Goal: Task Accomplishment & Management: Complete application form

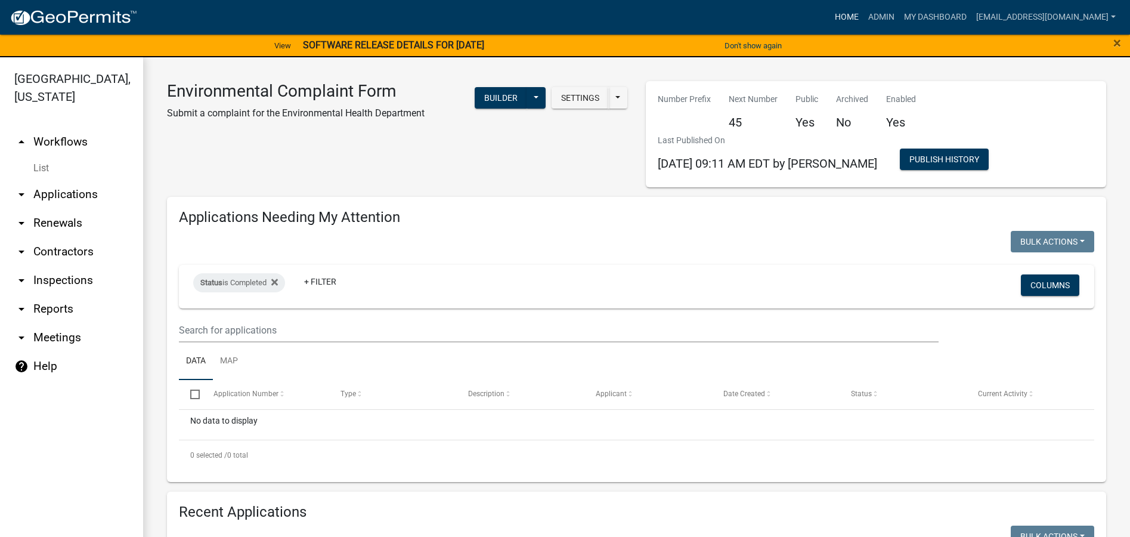
click at [838, 16] on link "Home" at bounding box center [846, 17] width 33 height 23
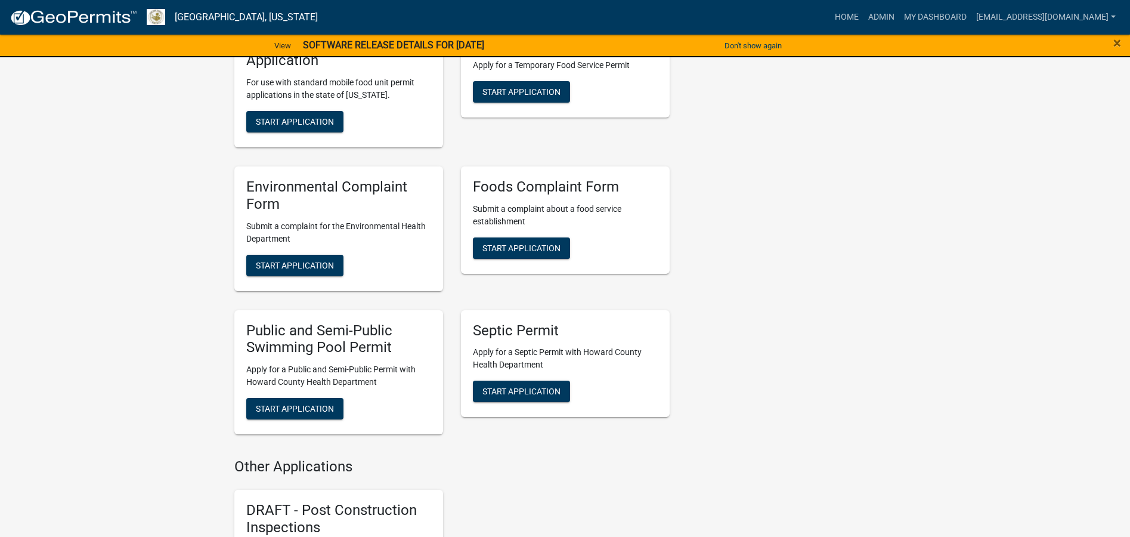
scroll to position [1789, 0]
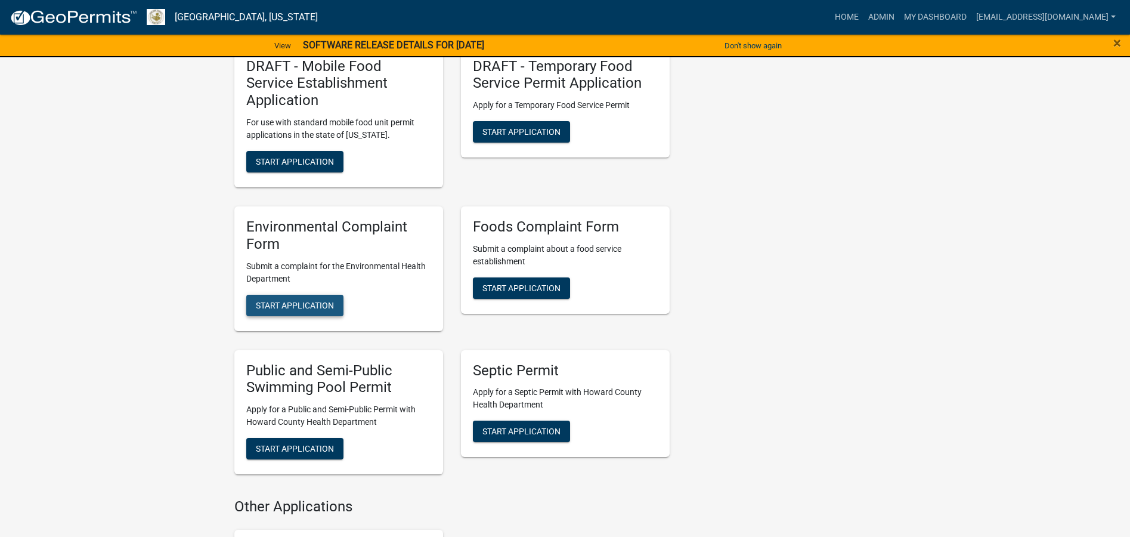
click at [309, 300] on span "Start Application" at bounding box center [295, 305] width 78 height 10
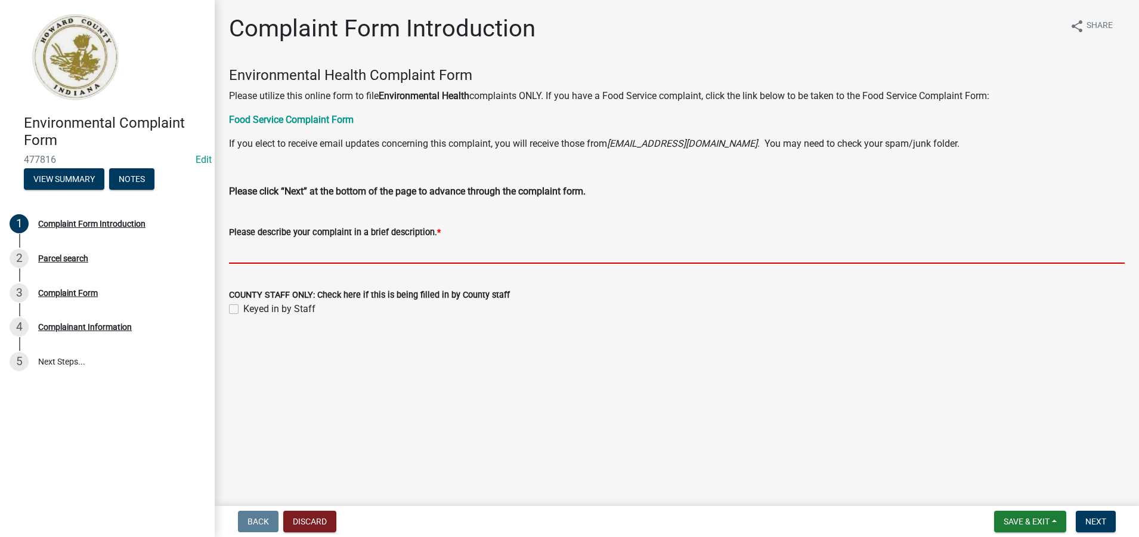
click at [238, 252] on input "Please describe your complaint in a brief description. *" at bounding box center [677, 251] width 896 height 24
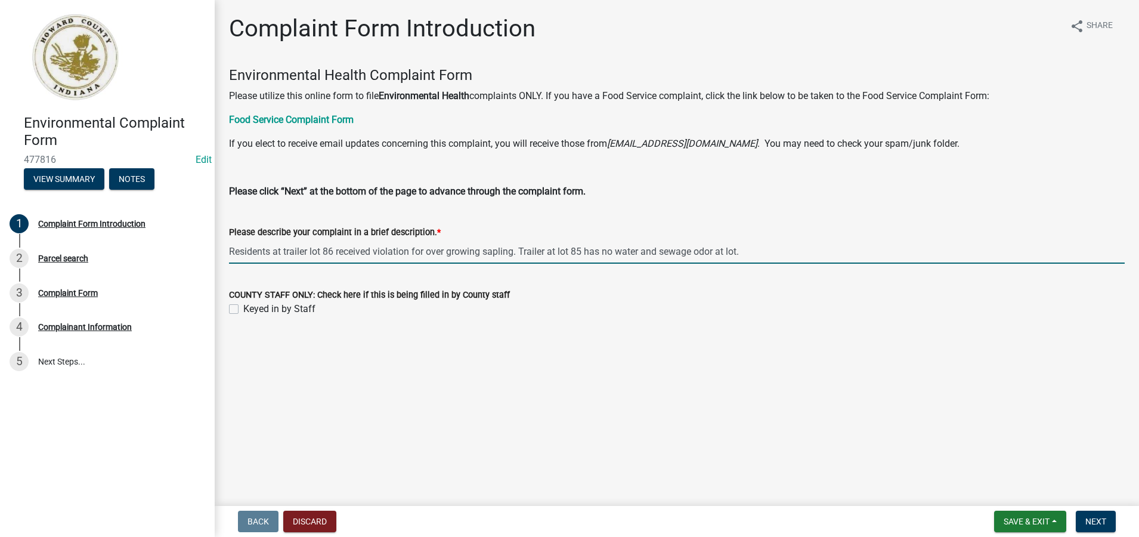
type input "Residents at trailer lot 86 received violation for over growing sapling. Traile…"
click at [243, 310] on label "Keyed in by Staff" at bounding box center [279, 309] width 72 height 14
click at [243, 309] on input "Keyed in by Staff" at bounding box center [247, 306] width 8 height 8
checkbox input "true"
drag, startPoint x: 765, startPoint y: 258, endPoint x: 228, endPoint y: 246, distance: 536.8
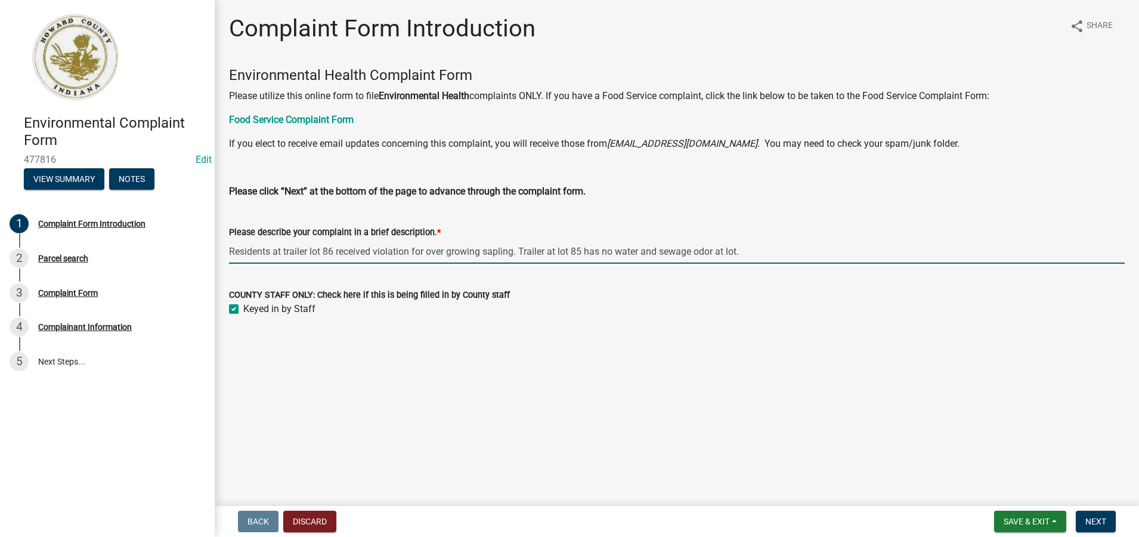
click at [228, 246] on div "Please describe your complaint in a brief description. * Residents at trailer l…" at bounding box center [676, 235] width 913 height 55
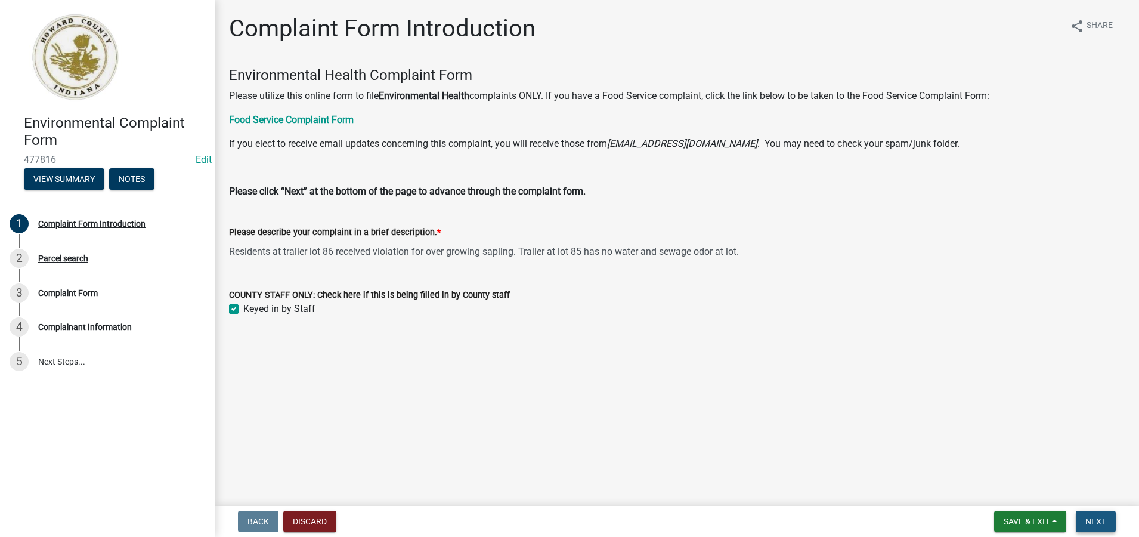
click at [1098, 520] on span "Next" at bounding box center [1095, 521] width 21 height 10
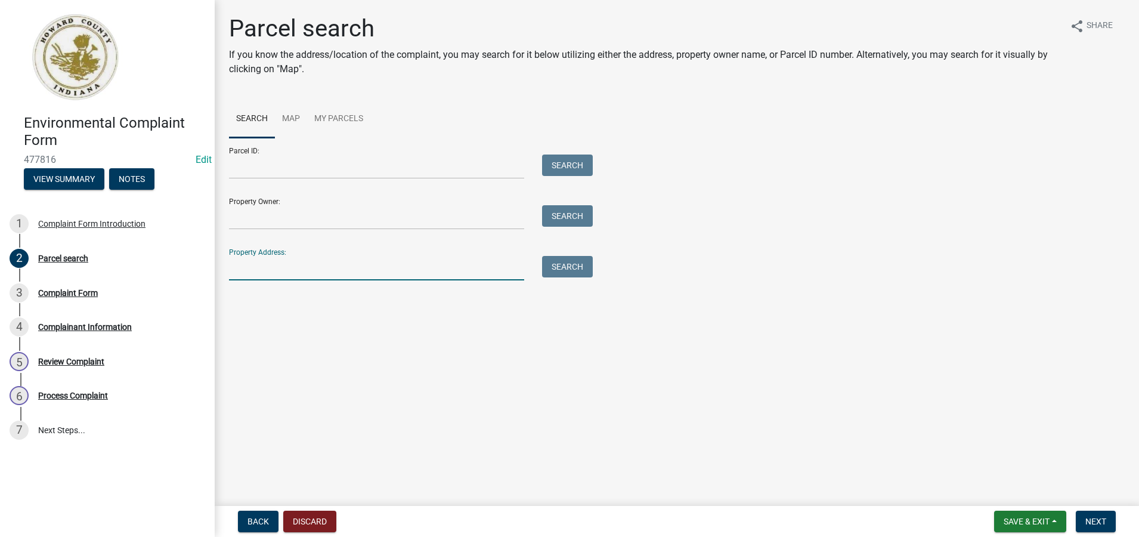
click at [239, 271] on input "Property Address:" at bounding box center [376, 268] width 295 height 24
type input "2501 n apperson"
click at [573, 271] on button "Search" at bounding box center [567, 266] width 51 height 21
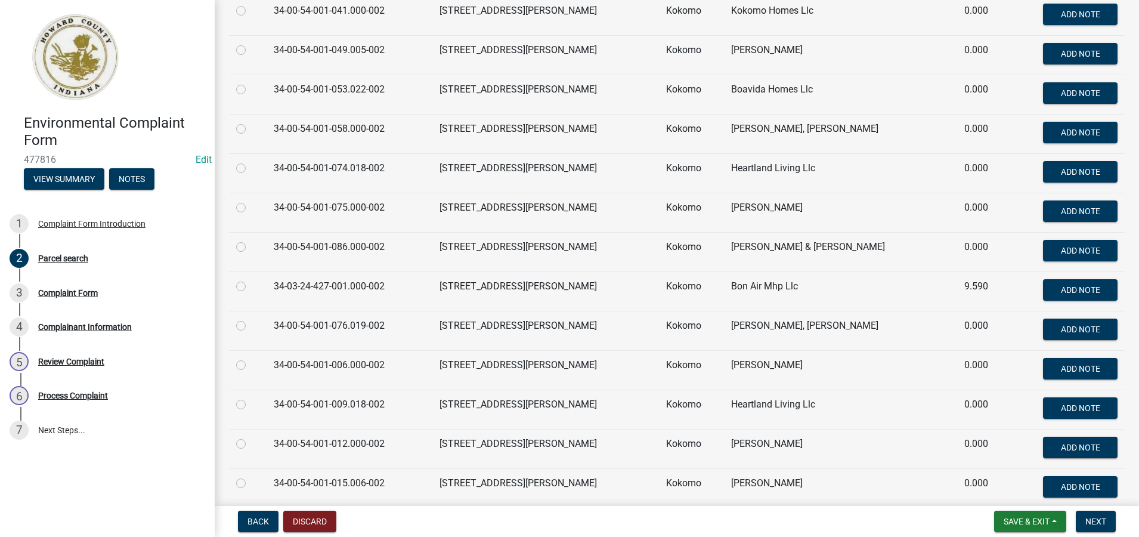
scroll to position [2385, 0]
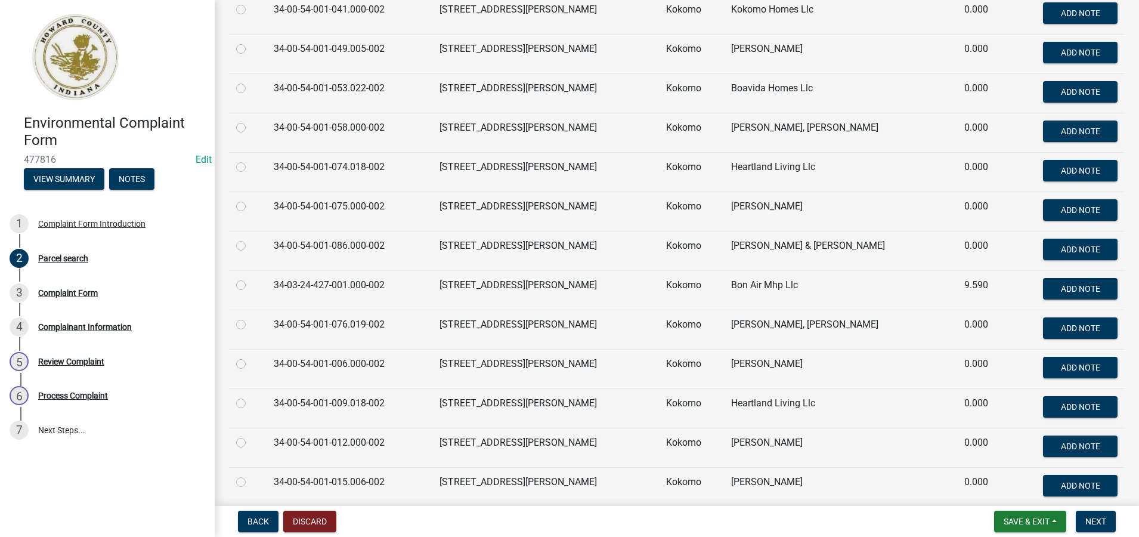
click at [250, 238] on label at bounding box center [250, 238] width 0 height 0
click at [250, 246] on input "radio" at bounding box center [254, 242] width 8 height 8
radio input "true"
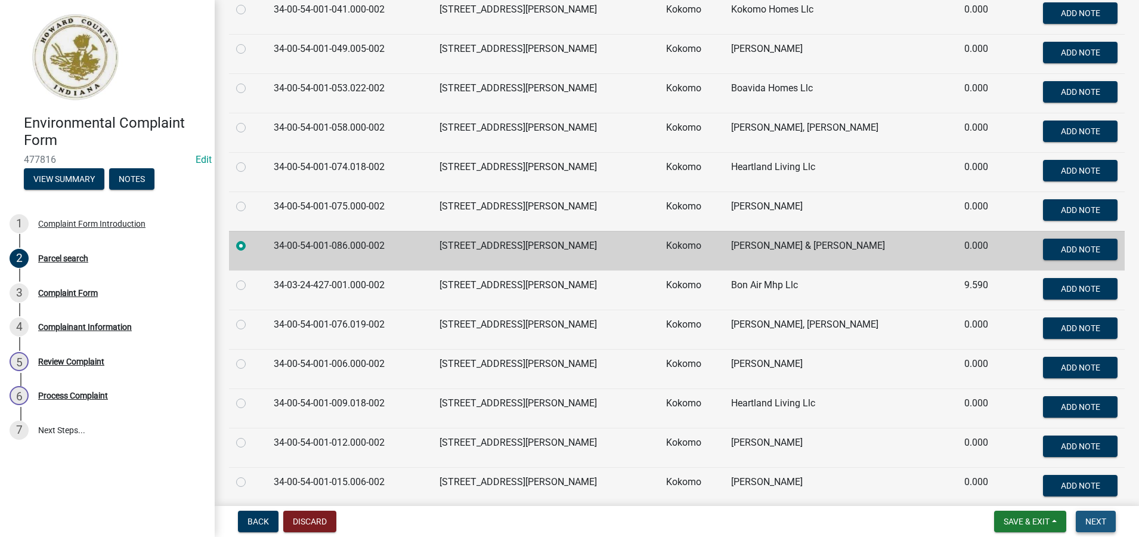
click at [1098, 524] on span "Next" at bounding box center [1095, 521] width 21 height 10
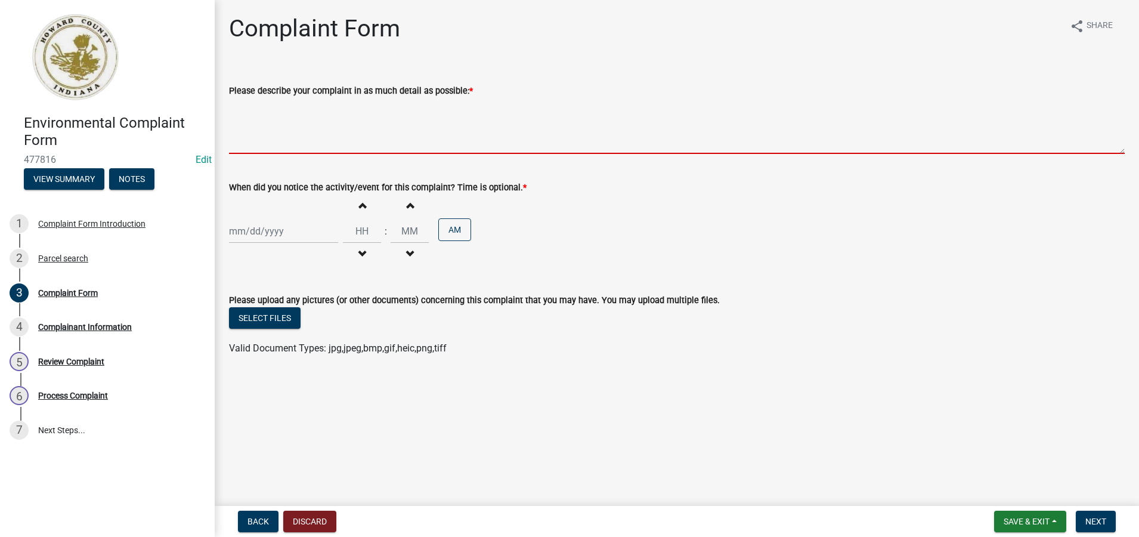
click at [296, 134] on textarea "Please describe your complaint in as much detail as possible: *" at bounding box center [677, 126] width 896 height 56
paste textarea "Residents at trailer lot 86 received violation for over growing sapling. Traile…"
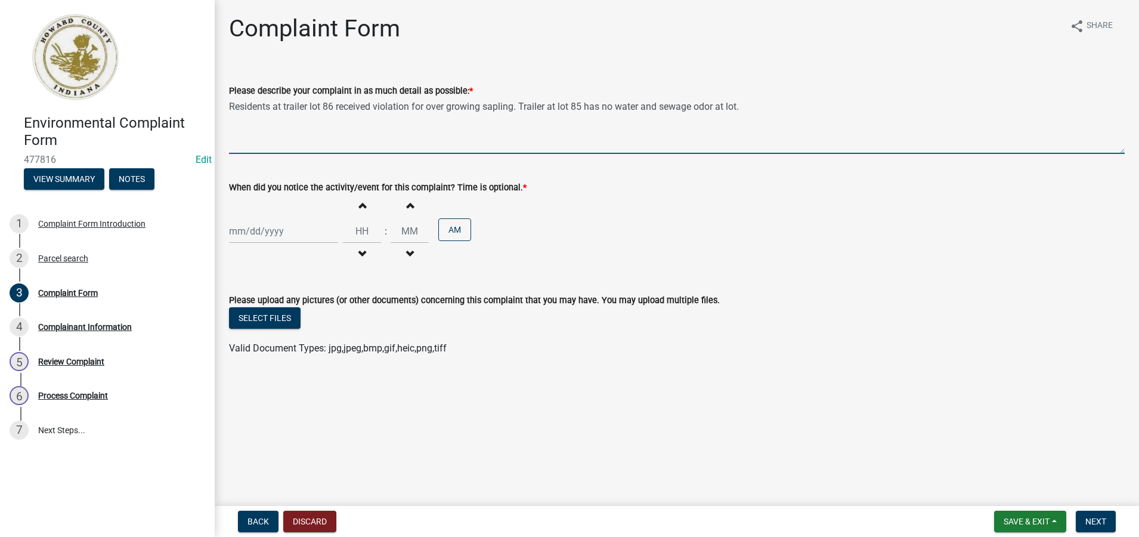
type textarea "Residents at trailer lot 86 received violation for over growing sapling. Traile…"
click at [277, 232] on div at bounding box center [283, 231] width 109 height 24
select select "9"
select select "2025"
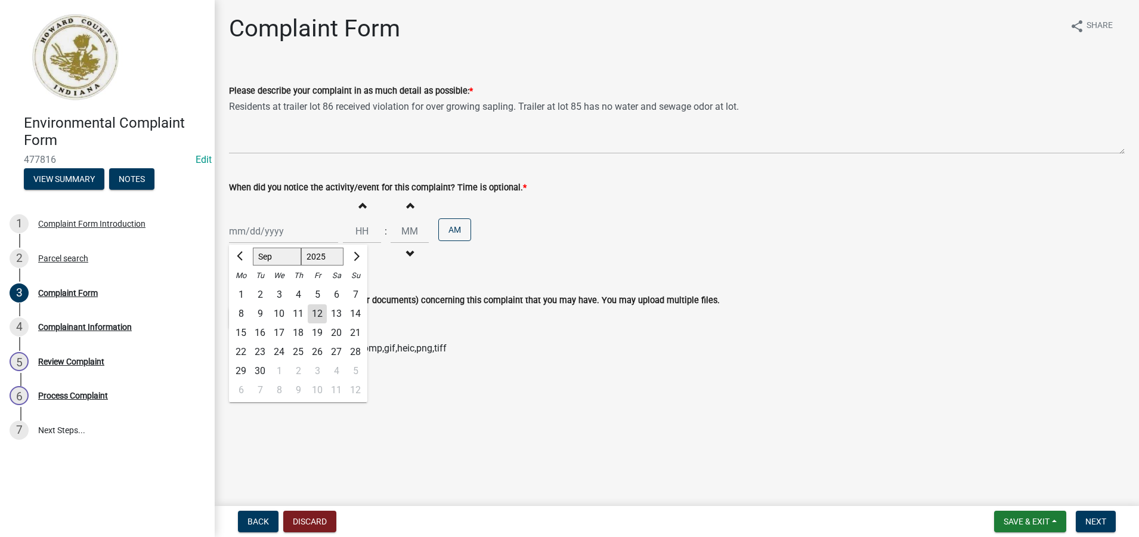
click at [318, 315] on div "12" at bounding box center [317, 313] width 19 height 19
type input "[DATE]"
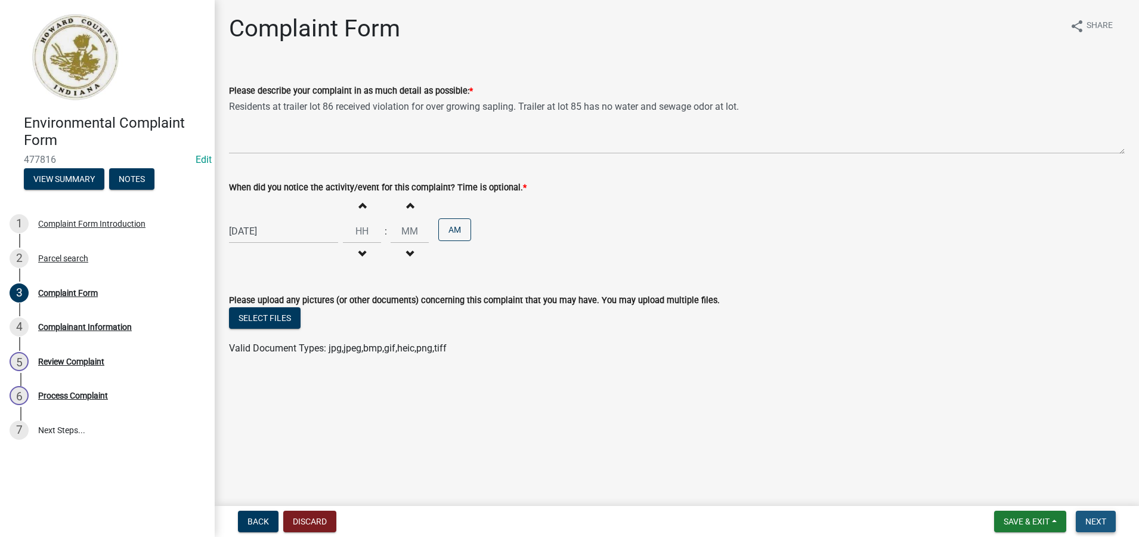
click at [1104, 519] on span "Next" at bounding box center [1095, 521] width 21 height 10
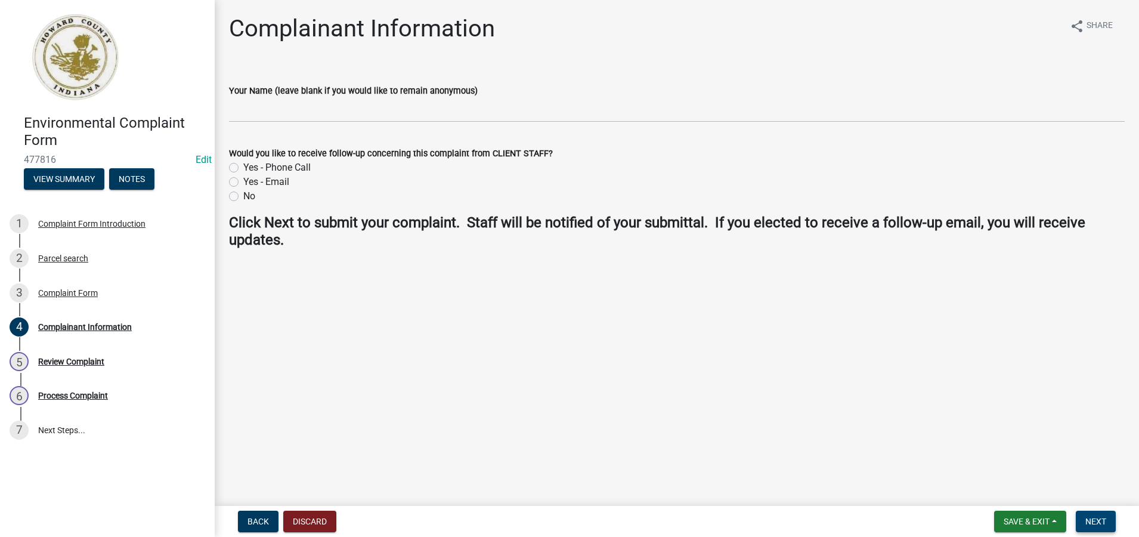
click at [1098, 520] on span "Next" at bounding box center [1095, 521] width 21 height 10
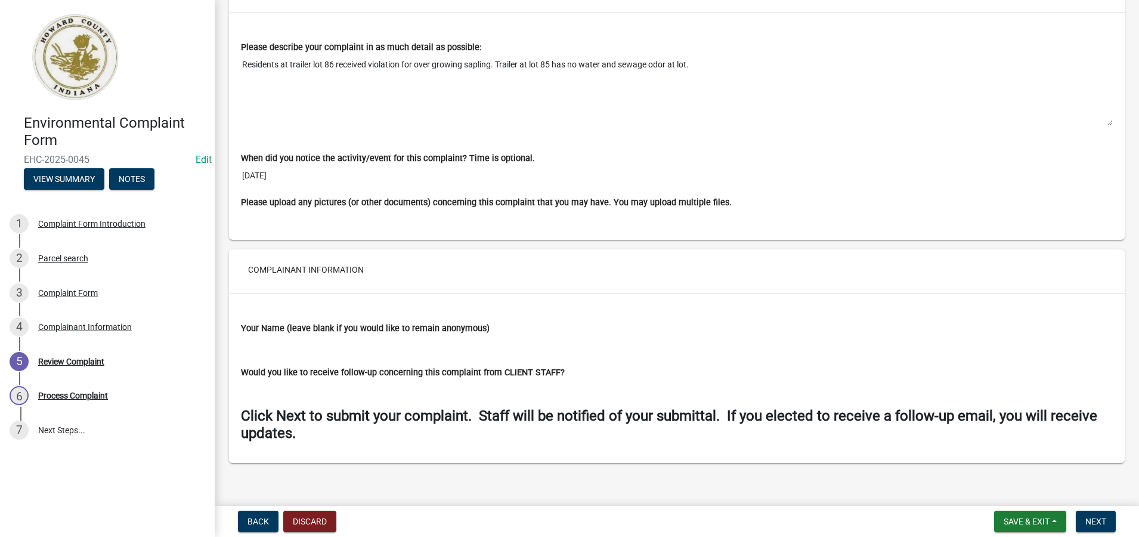
scroll to position [878, 0]
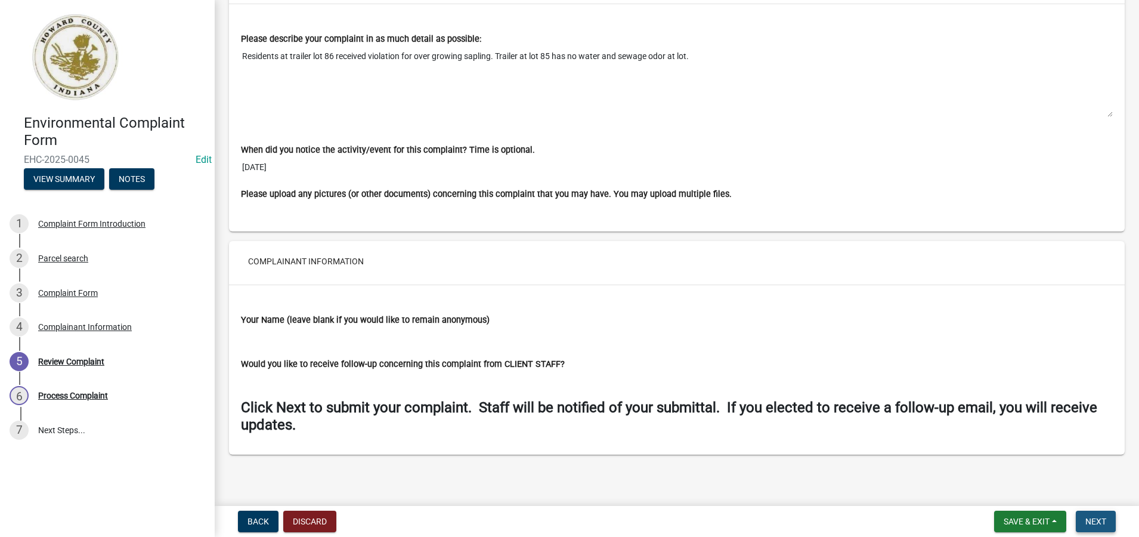
click at [1097, 522] on span "Next" at bounding box center [1095, 521] width 21 height 10
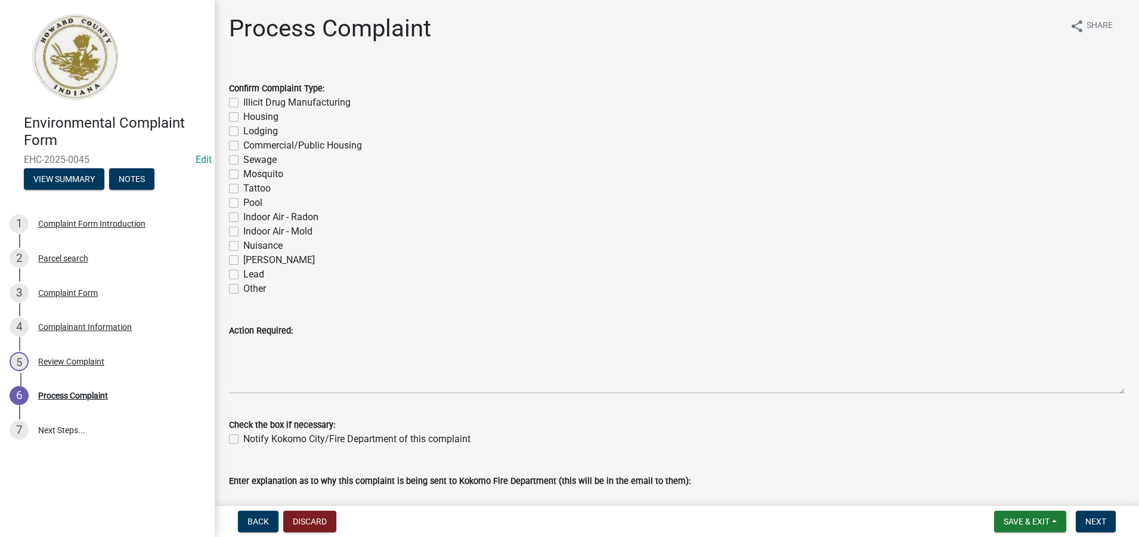
click at [243, 118] on label "Housing" at bounding box center [260, 117] width 35 height 14
click at [243, 117] on input "Housing" at bounding box center [247, 114] width 8 height 8
checkbox input "true"
checkbox input "false"
checkbox input "true"
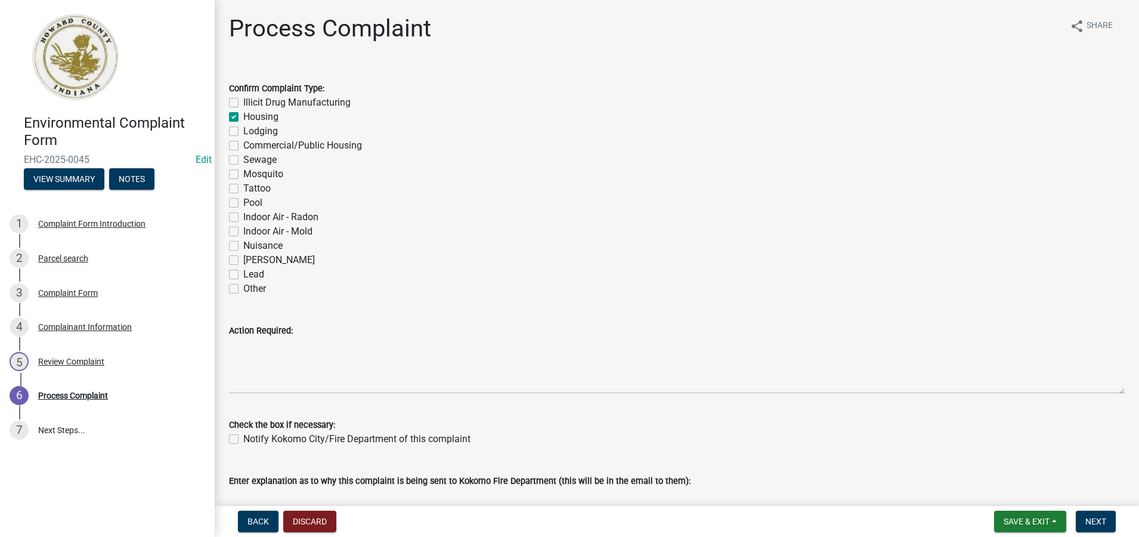
checkbox input "false"
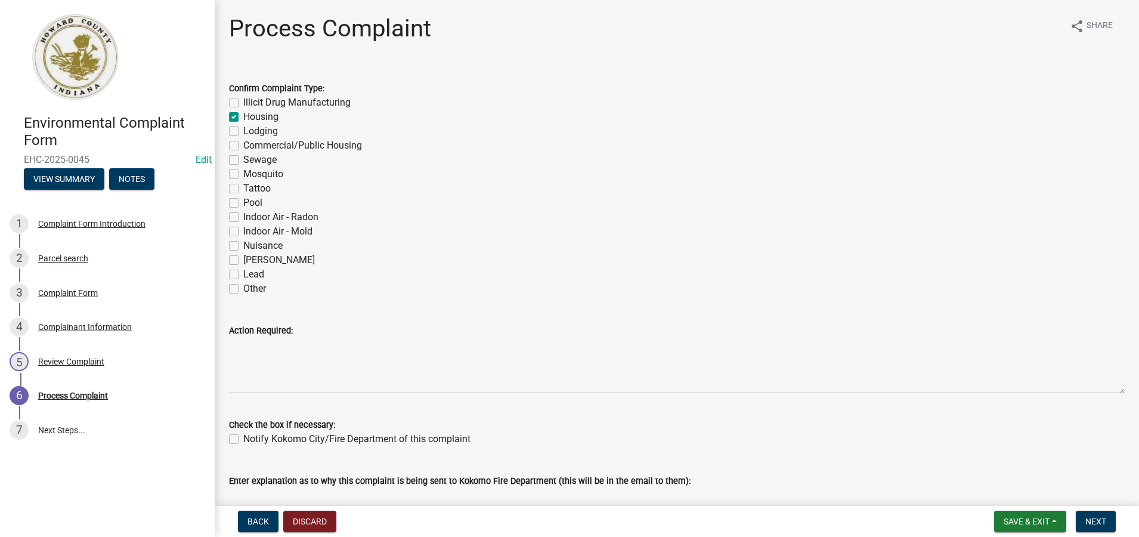
checkbox input "false"
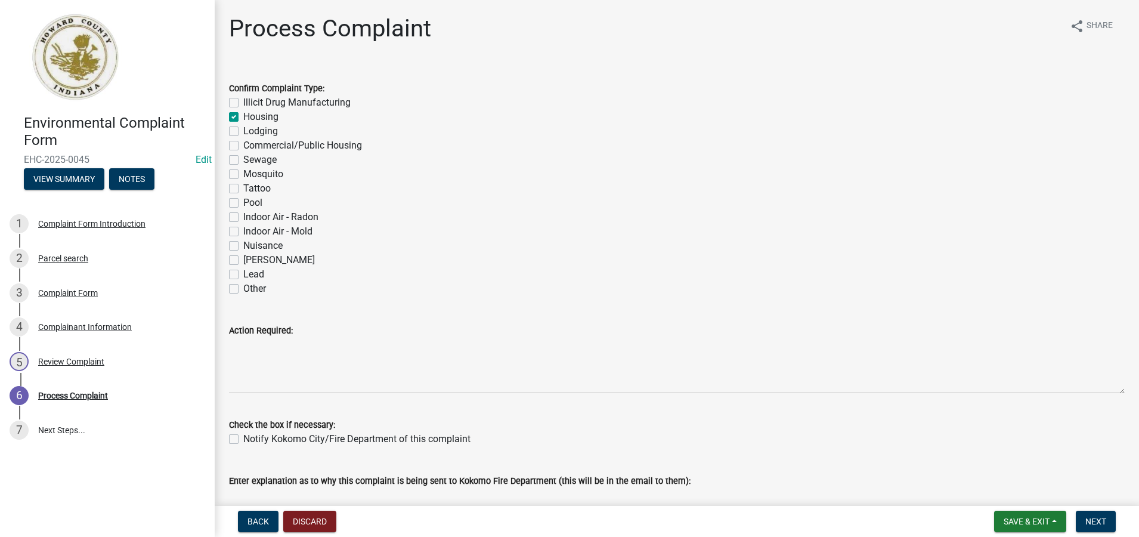
checkbox input "false"
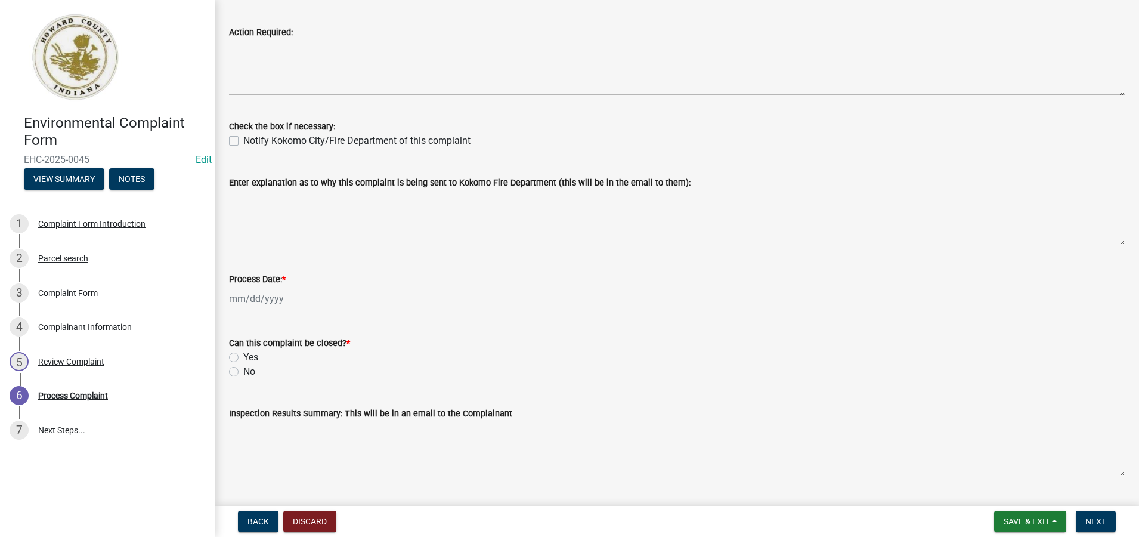
scroll to position [358, 0]
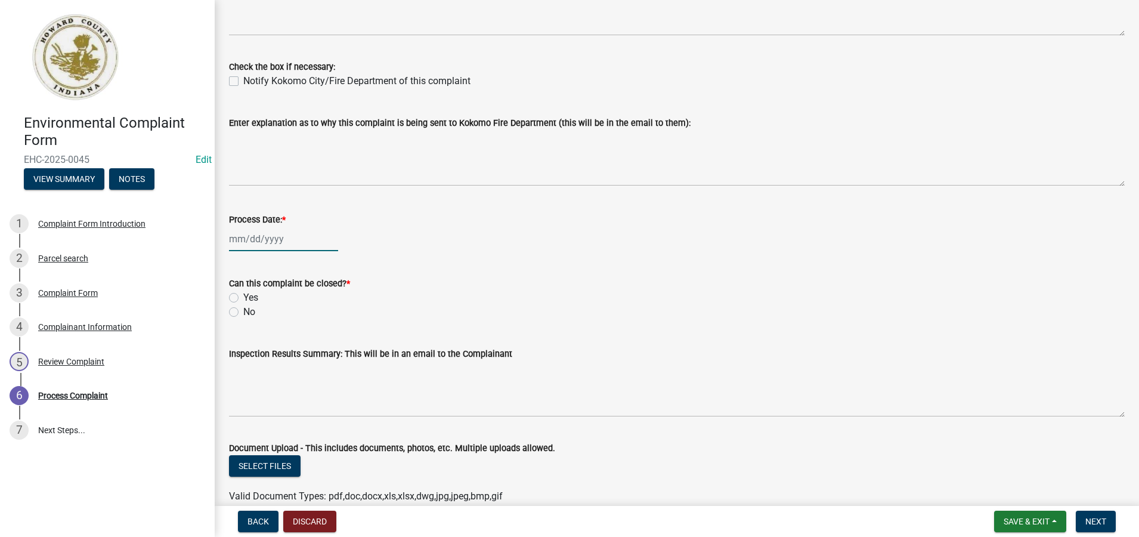
click at [261, 241] on div at bounding box center [283, 239] width 109 height 24
select select "9"
select select "2025"
click at [312, 320] on div "12" at bounding box center [317, 321] width 19 height 19
type input "[DATE]"
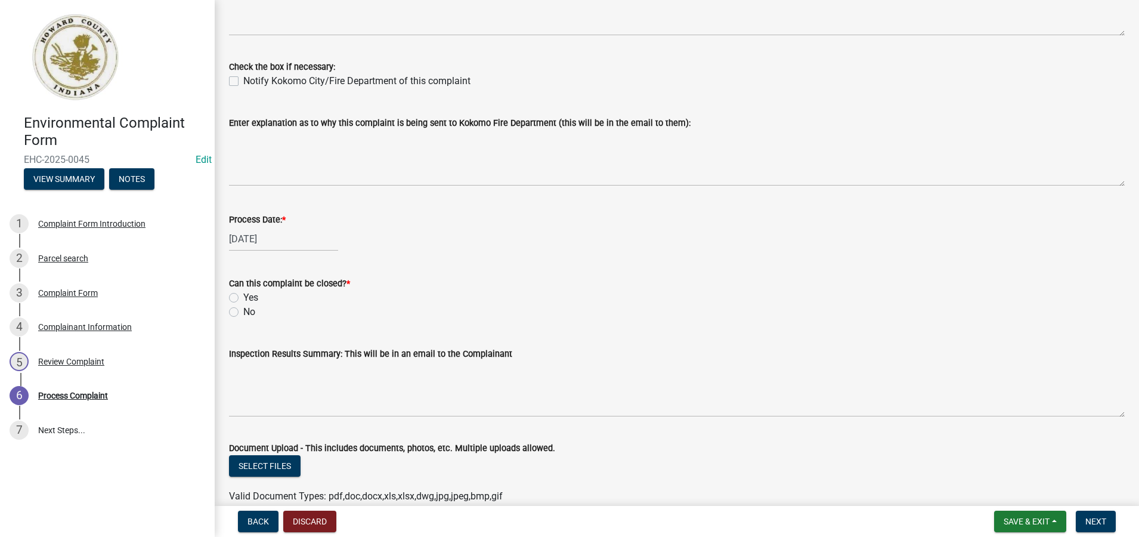
click at [243, 298] on label "Yes" at bounding box center [250, 297] width 15 height 14
click at [243, 298] on input "Yes" at bounding box center [247, 294] width 8 height 8
radio input "true"
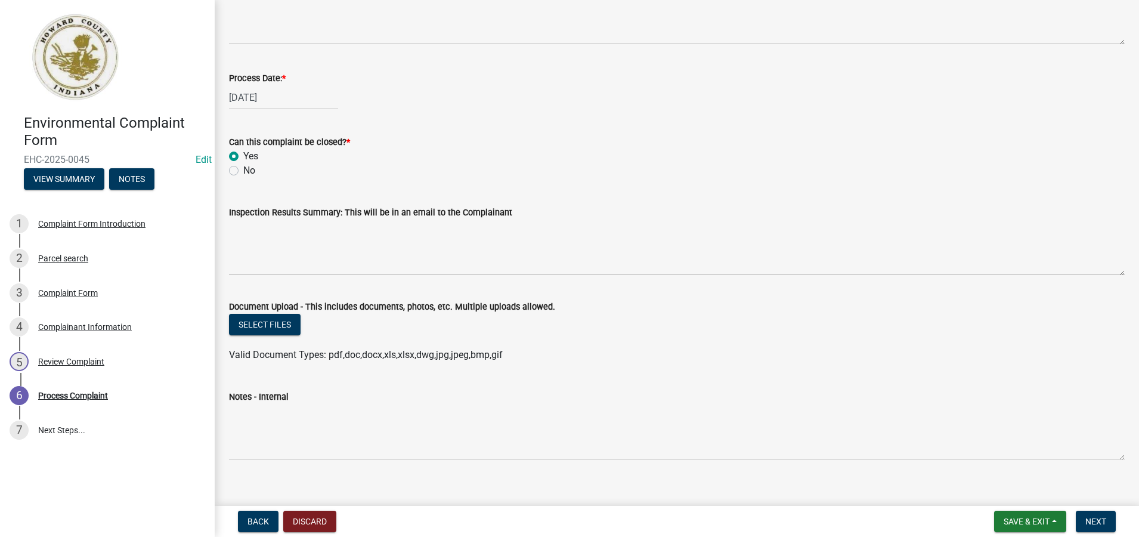
scroll to position [514, 0]
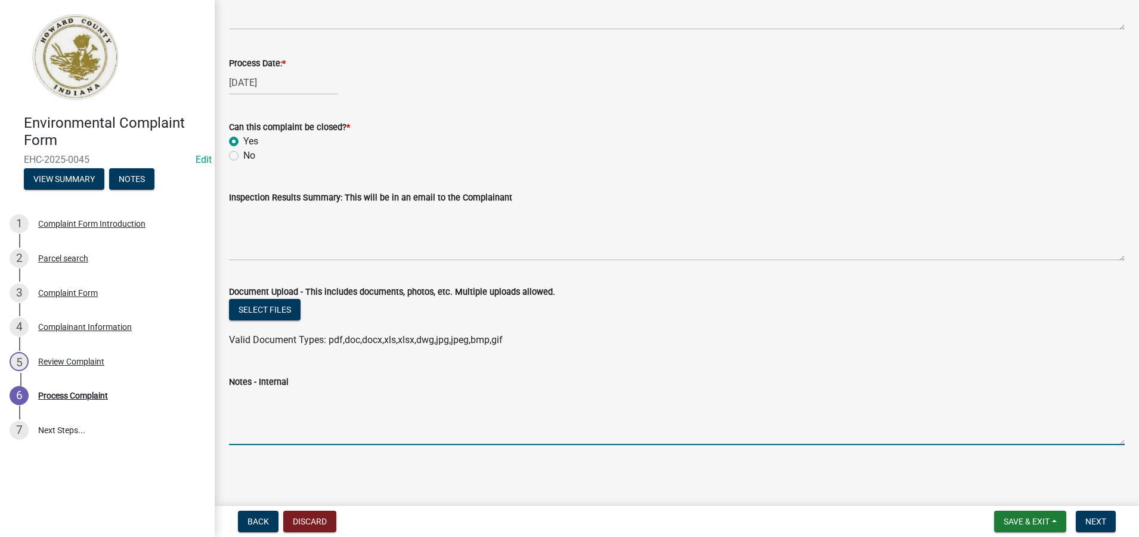
click at [259, 402] on textarea "Notes - Internal" at bounding box center [677, 417] width 896 height 56
paste textarea "Residents at trailer lot 86 received violation for over growing sapling. Traile…"
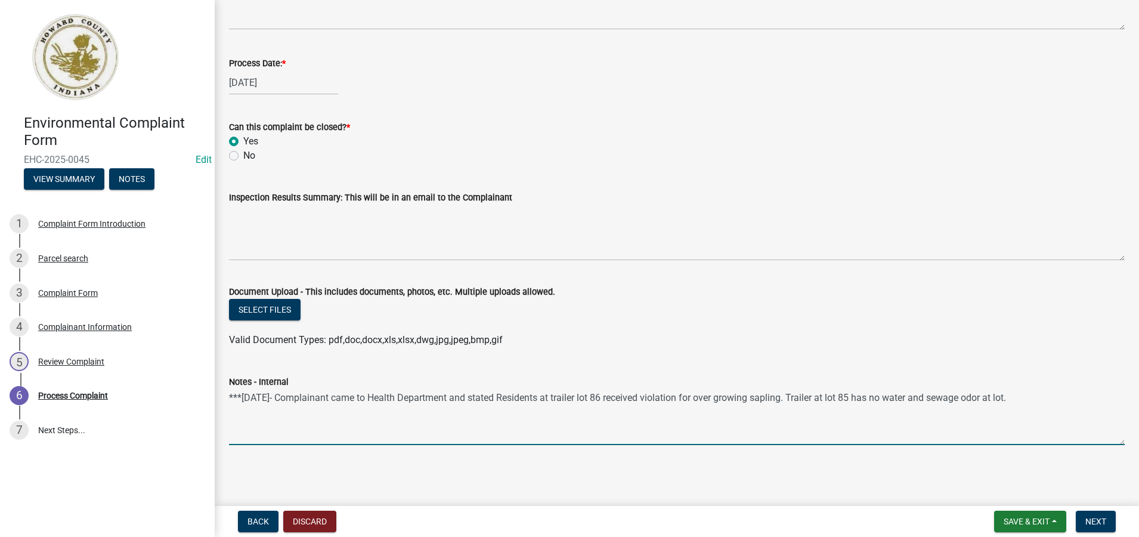
click at [504, 396] on textarea "***9/12/25- Complainant came to Health Department and stated Residents at trail…" at bounding box center [677, 417] width 896 height 56
click at [1049, 401] on textarea "***9/12/25- Complainant came to Health Department and stated he and his wife at…" at bounding box center [677, 417] width 896 height 56
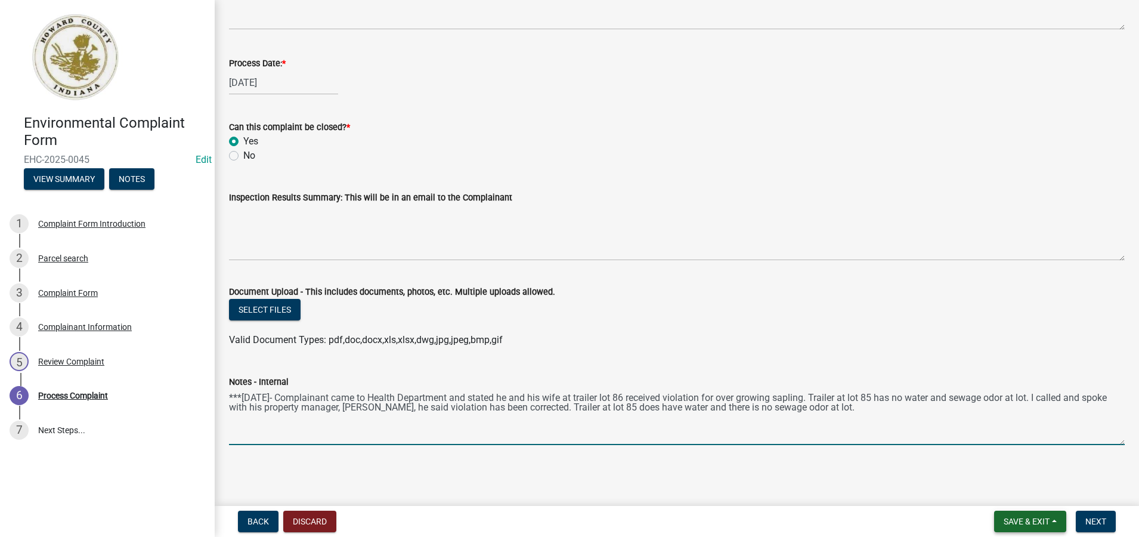
type textarea "***9/12/25- Complainant came to Health Department and stated he and his wife at…"
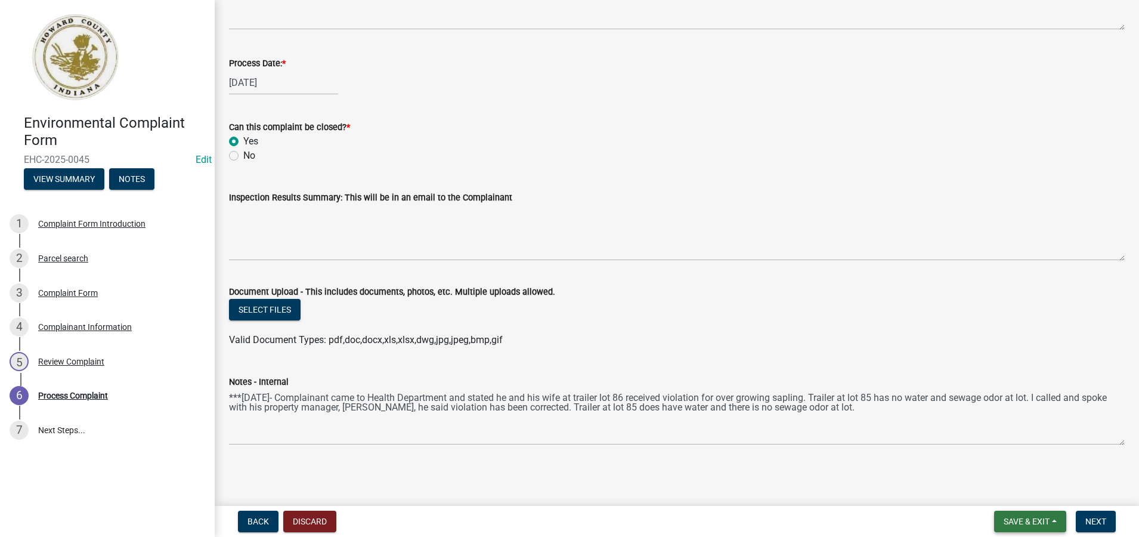
click at [1024, 519] on span "Save & Exit" at bounding box center [1026, 521] width 46 height 10
click at [999, 464] on button "Save" at bounding box center [1018, 461] width 95 height 29
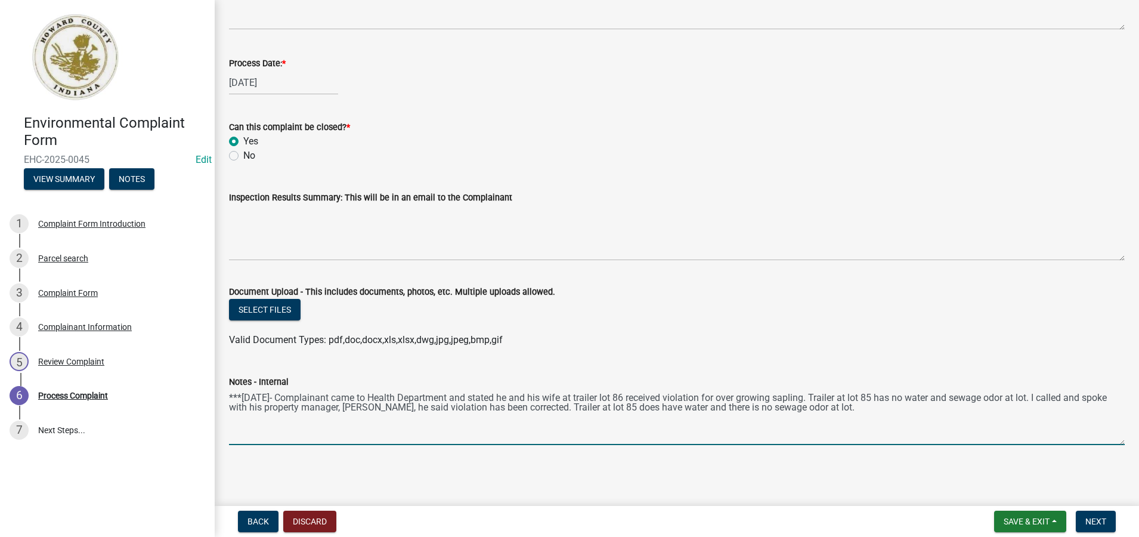
click at [871, 409] on textarea "***9/12/25- Complainant came to Health Department and stated he and his wife at…" at bounding box center [677, 417] width 896 height 56
type textarea "***[DATE]- Complainant came to Health Department and stated he and his wife at …"
click at [1030, 520] on span "Save & Exit" at bounding box center [1026, 521] width 46 height 10
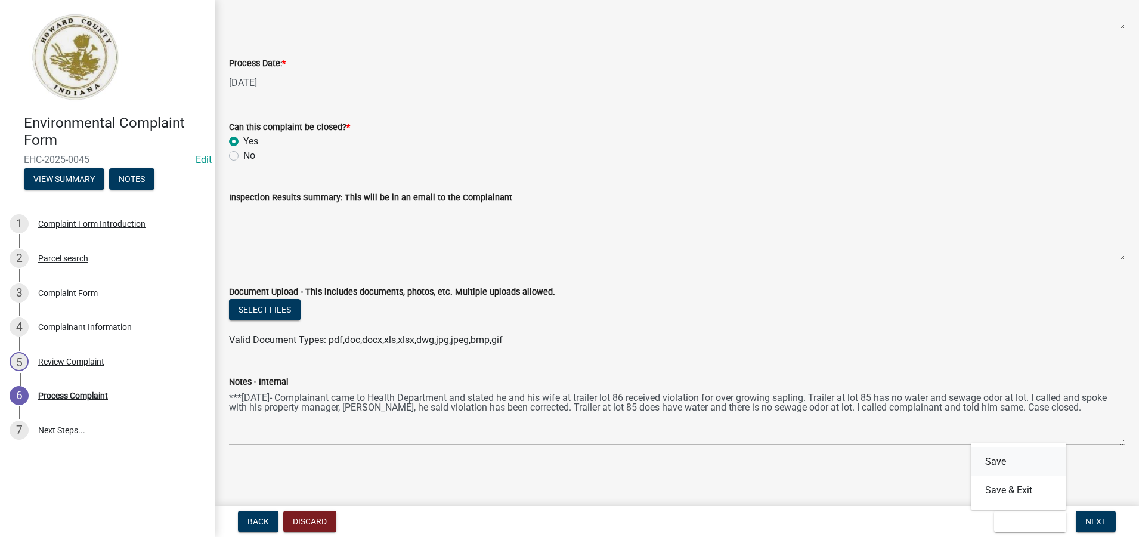
click at [1000, 462] on button "Save" at bounding box center [1018, 461] width 95 height 29
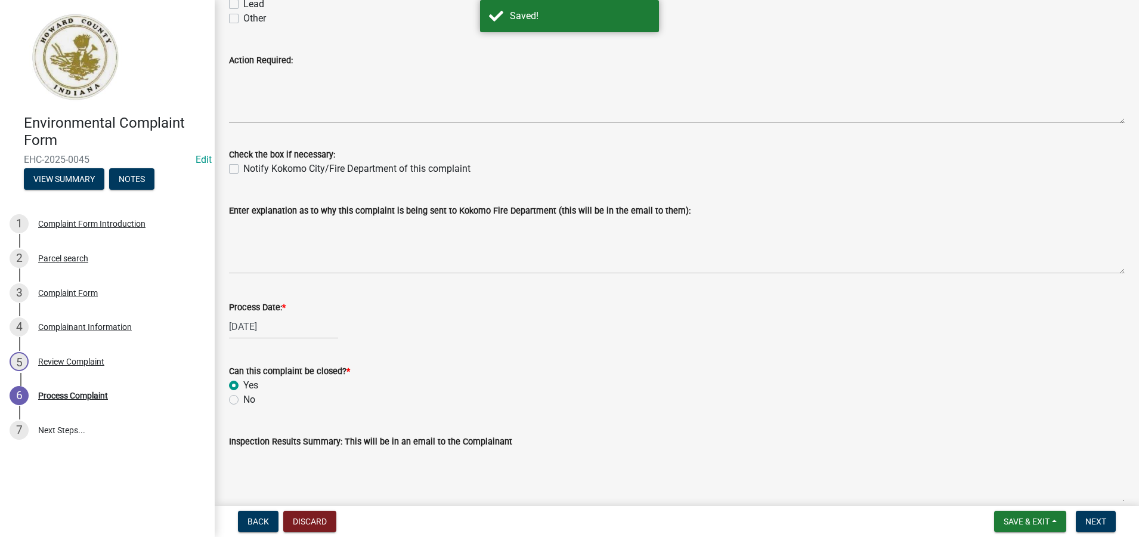
scroll to position [298, 0]
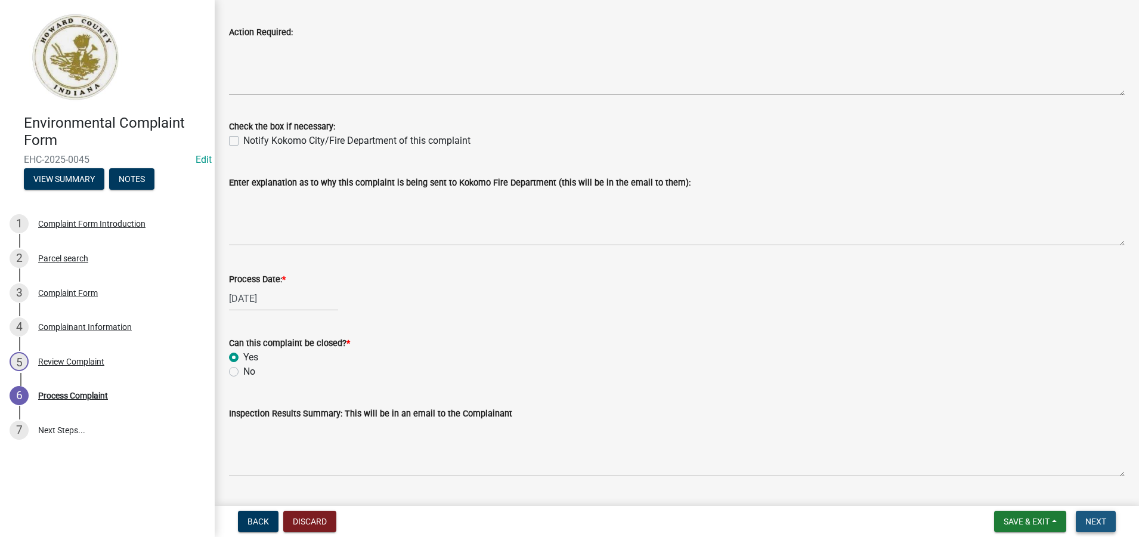
click at [1094, 518] on span "Next" at bounding box center [1095, 521] width 21 height 10
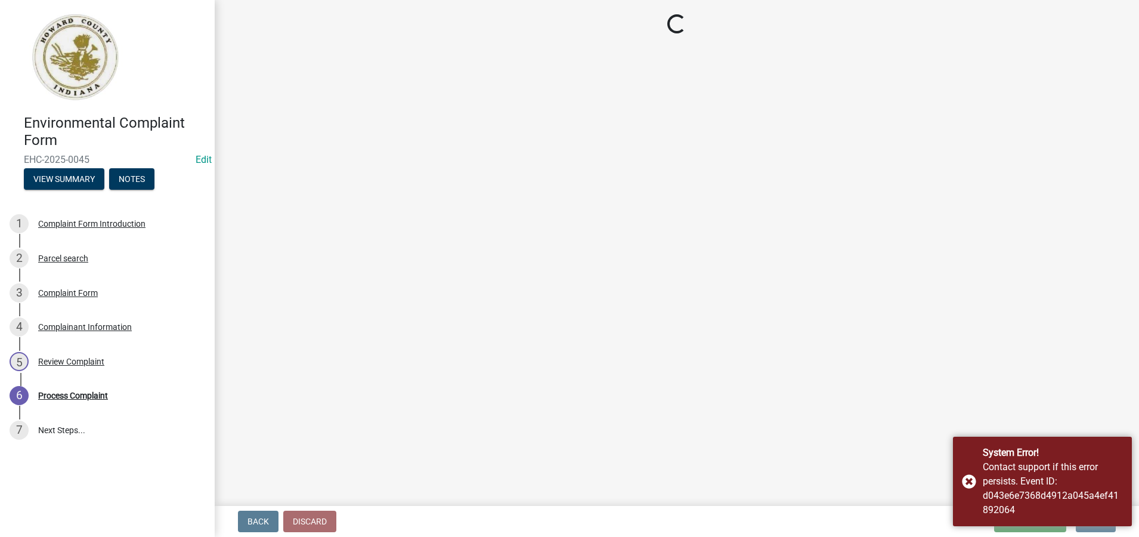
scroll to position [0, 0]
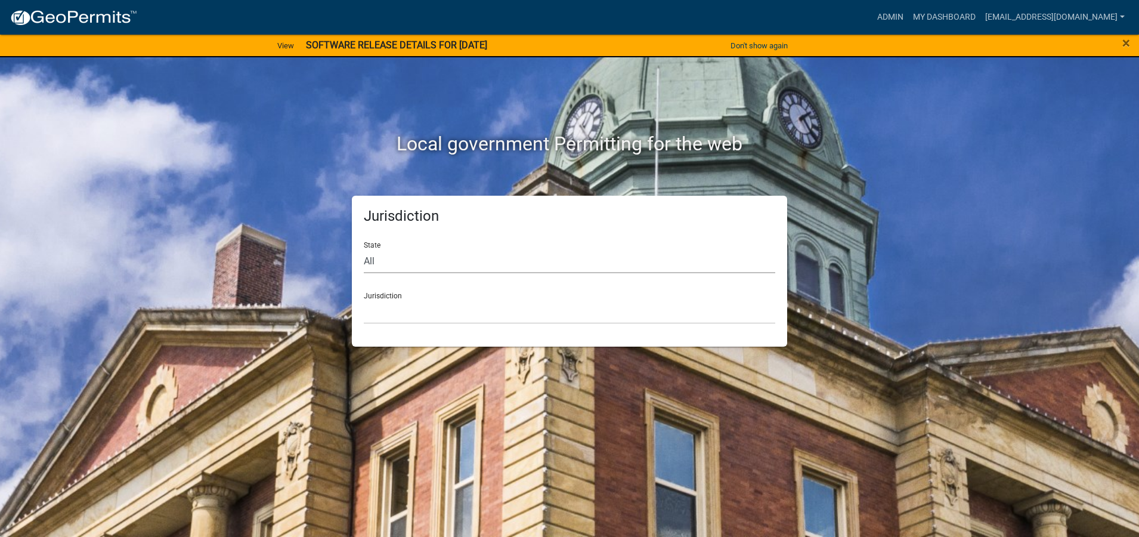
click at [372, 259] on select "All [US_STATE] [US_STATE] [US_STATE] [US_STATE] [US_STATE] [US_STATE] [US_STATE…" at bounding box center [569, 261] width 411 height 24
select select "[US_STATE]"
click at [364, 249] on select "All [US_STATE] [US_STATE] [US_STATE] [US_STATE] [US_STATE] [US_STATE] [US_STATE…" at bounding box center [569, 261] width 411 height 24
click at [381, 314] on select "City of [GEOGRAPHIC_DATA], [US_STATE] City of [GEOGRAPHIC_DATA], [US_STATE] Cit…" at bounding box center [569, 311] width 411 height 24
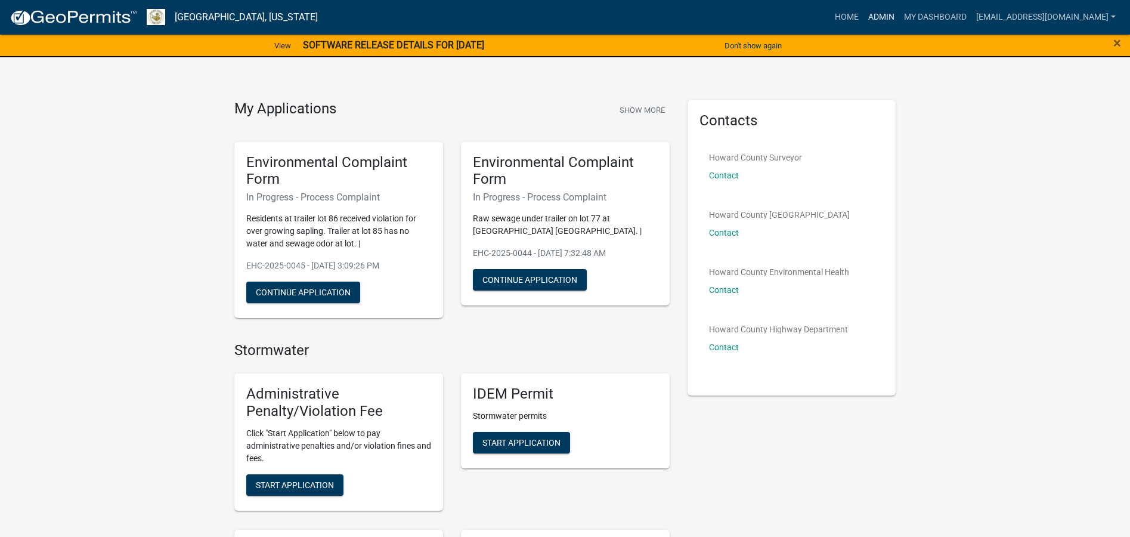
click at [869, 20] on link "Admin" at bounding box center [881, 17] width 36 height 23
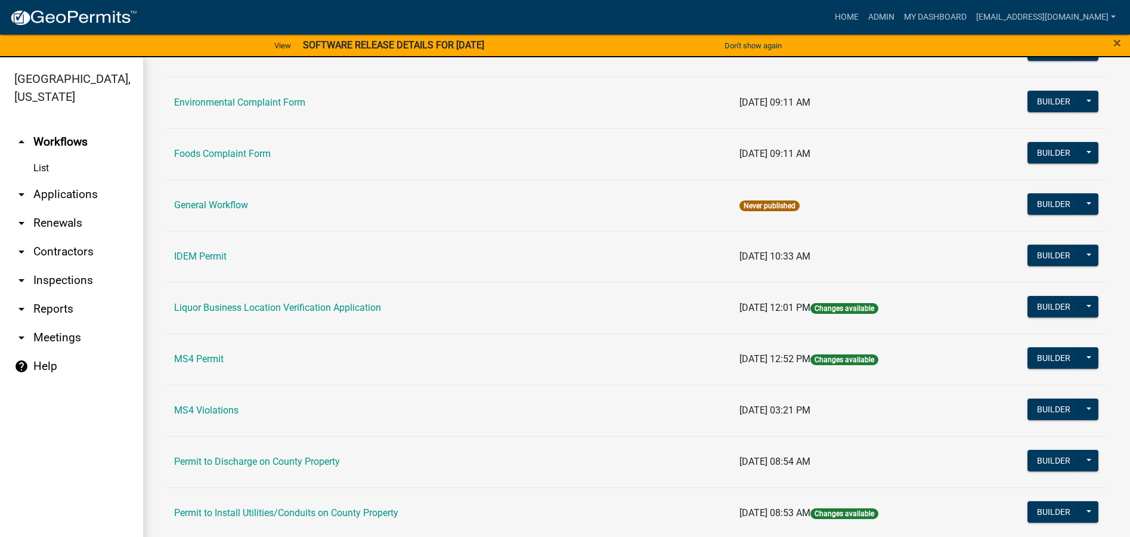
scroll to position [747, 0]
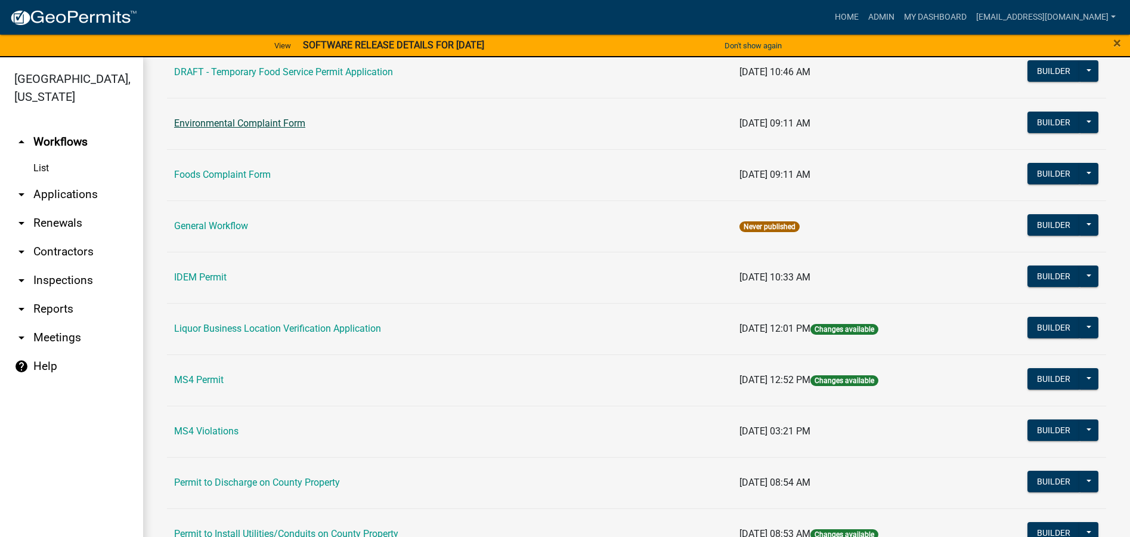
click at [302, 124] on link "Environmental Complaint Form" at bounding box center [239, 122] width 131 height 11
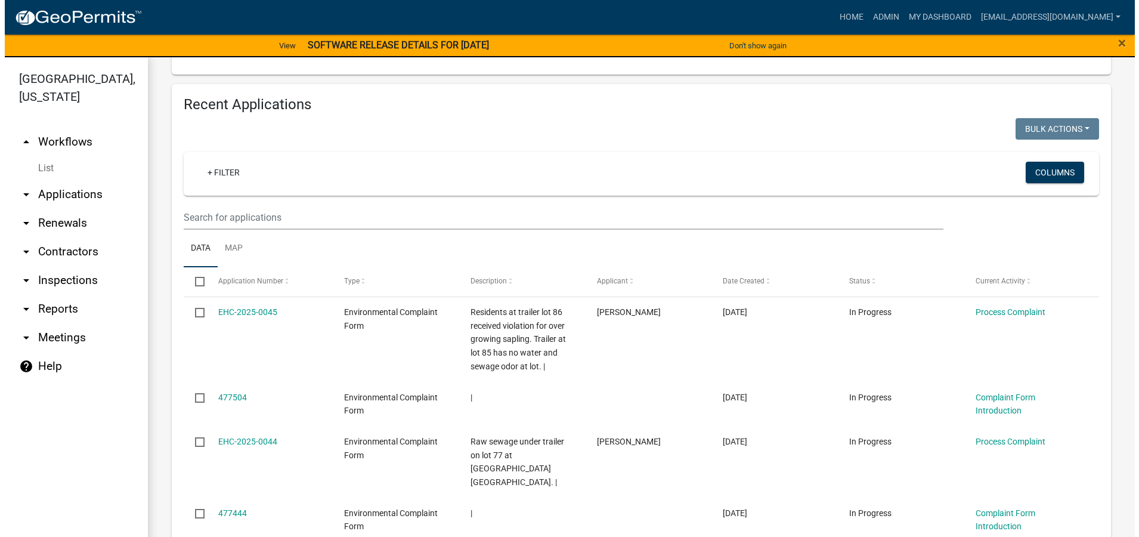
scroll to position [417, 0]
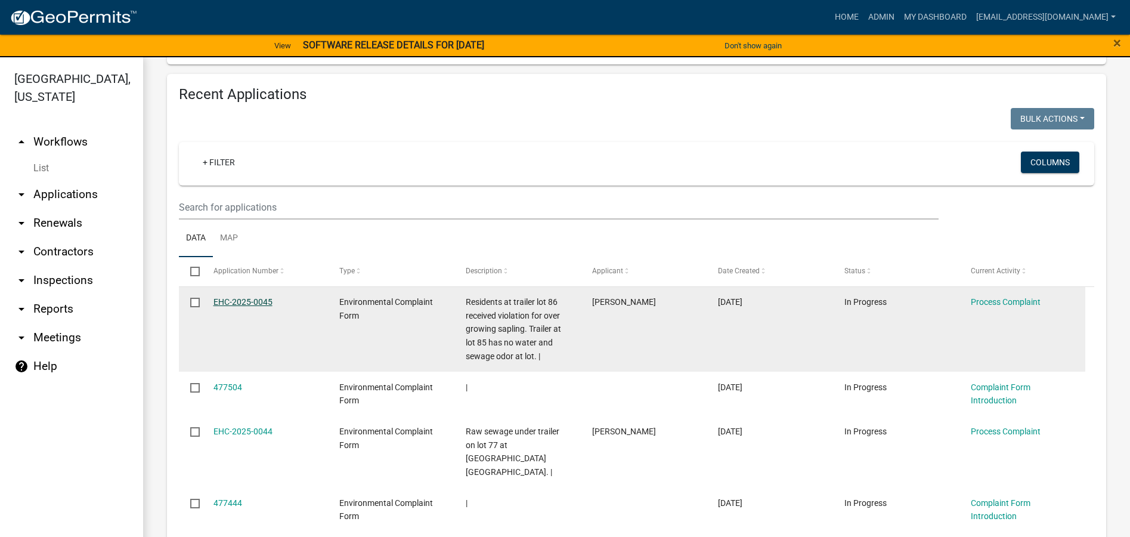
click at [237, 299] on link "EHC-2025-0045" at bounding box center [242, 302] width 59 height 10
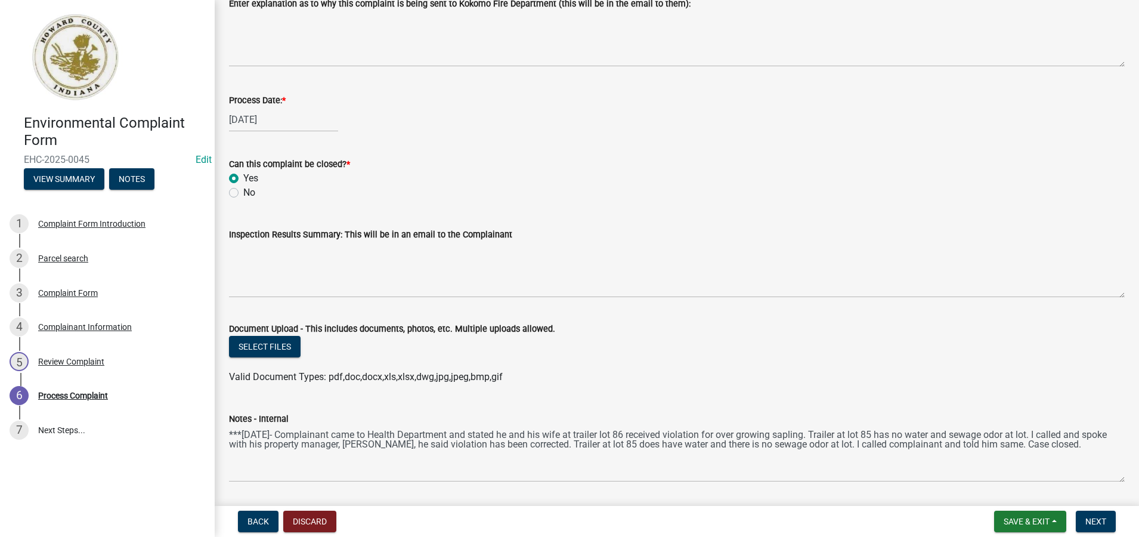
scroll to position [514, 0]
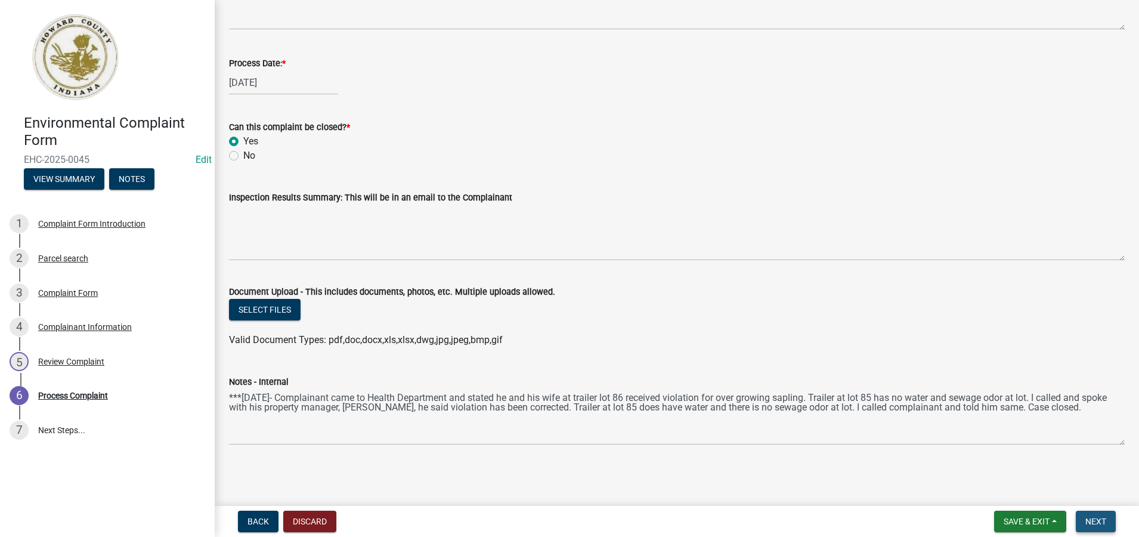
click at [1098, 522] on span "Next" at bounding box center [1095, 521] width 21 height 10
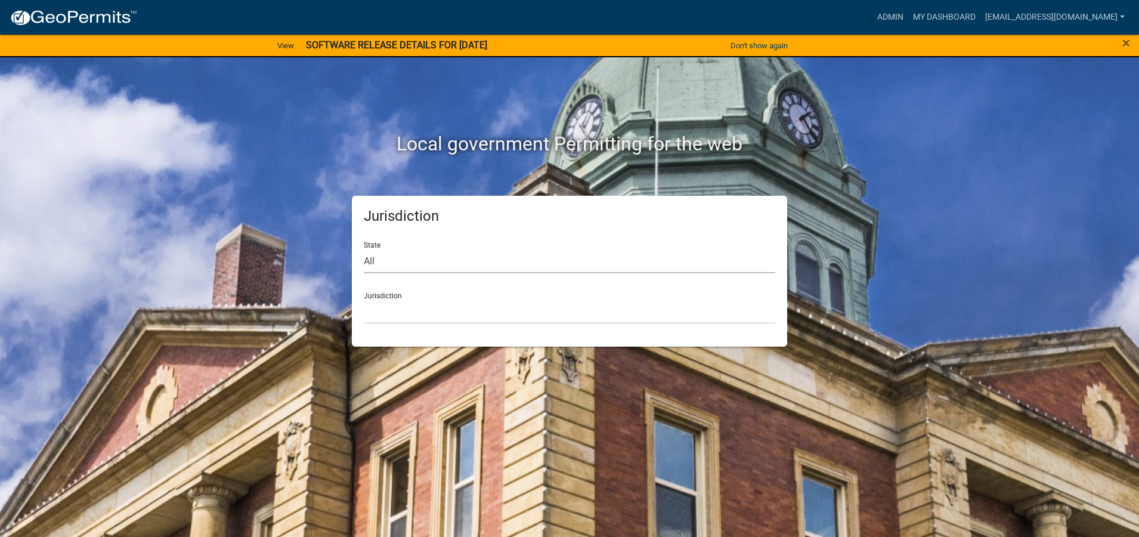
click at [370, 259] on select "All Colorado Georgia Indiana Iowa Kansas Minnesota Ohio South Carolina Wisconsin" at bounding box center [569, 261] width 411 height 24
select select "Indiana"
click at [364, 249] on select "All Colorado Georgia Indiana Iowa Kansas Minnesota Ohio South Carolina Wisconsin" at bounding box center [569, 261] width 411 height 24
click at [375, 303] on select "City of [GEOGRAPHIC_DATA], [US_STATE] City of [GEOGRAPHIC_DATA], [US_STATE] Cit…" at bounding box center [569, 311] width 411 height 24
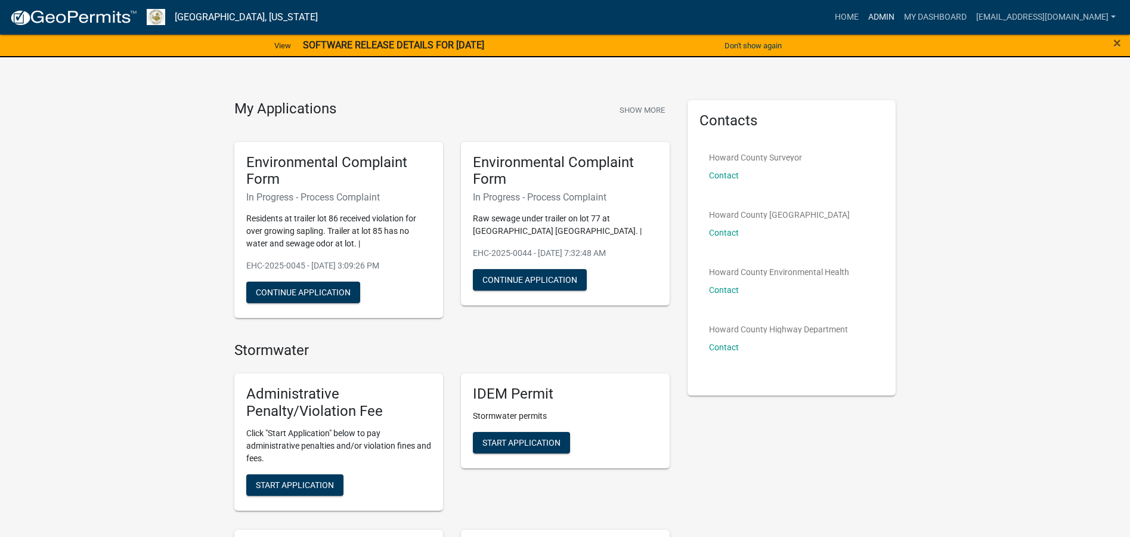
click at [874, 14] on link "Admin" at bounding box center [881, 17] width 36 height 23
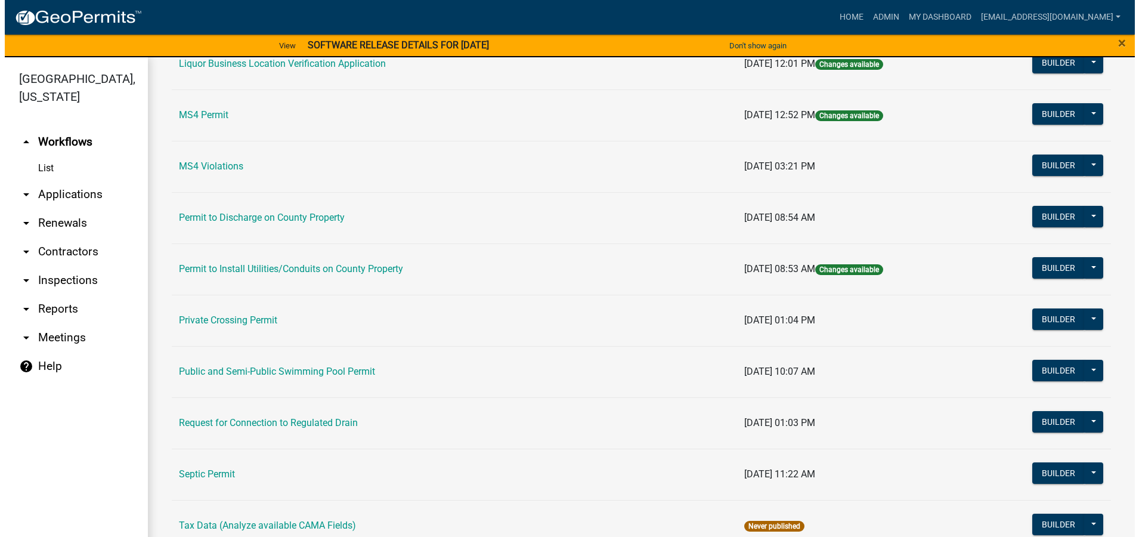
scroll to position [1045, 0]
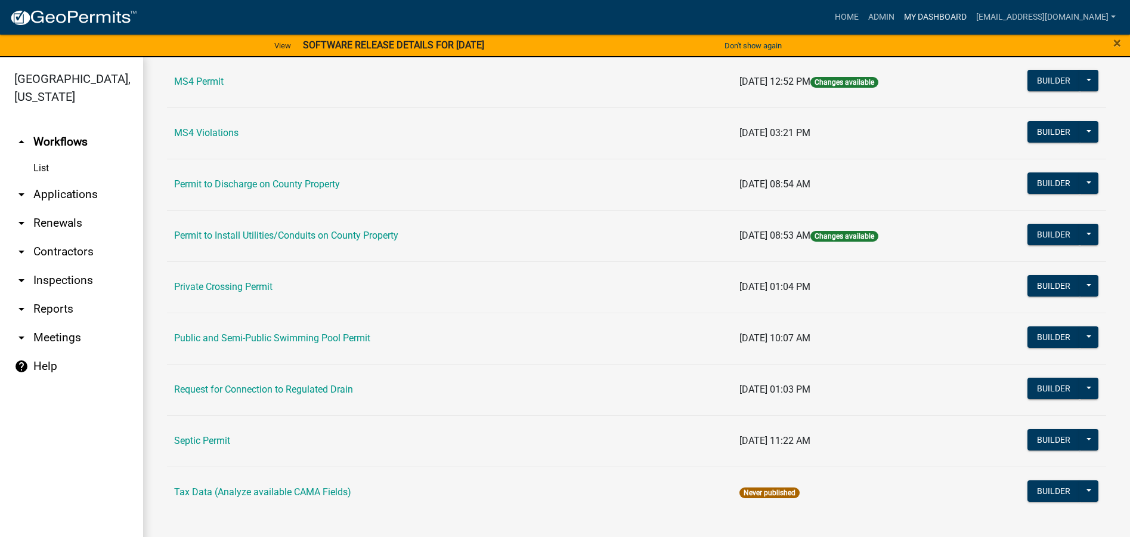
click at [915, 18] on link "My Dashboard" at bounding box center [935, 17] width 72 height 23
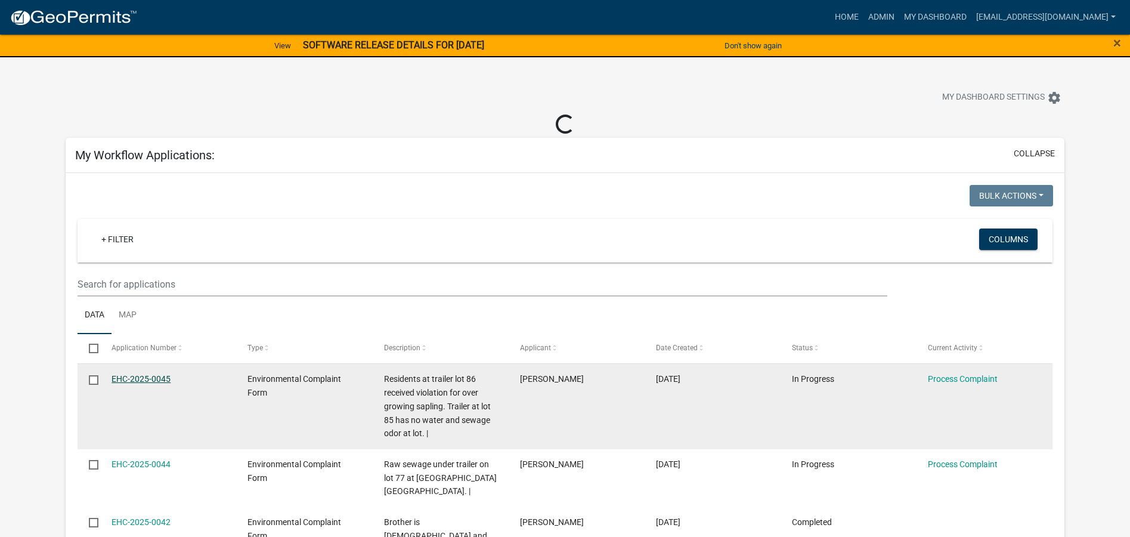
click at [146, 379] on link "EHC-2025-0045" at bounding box center [140, 379] width 59 height 10
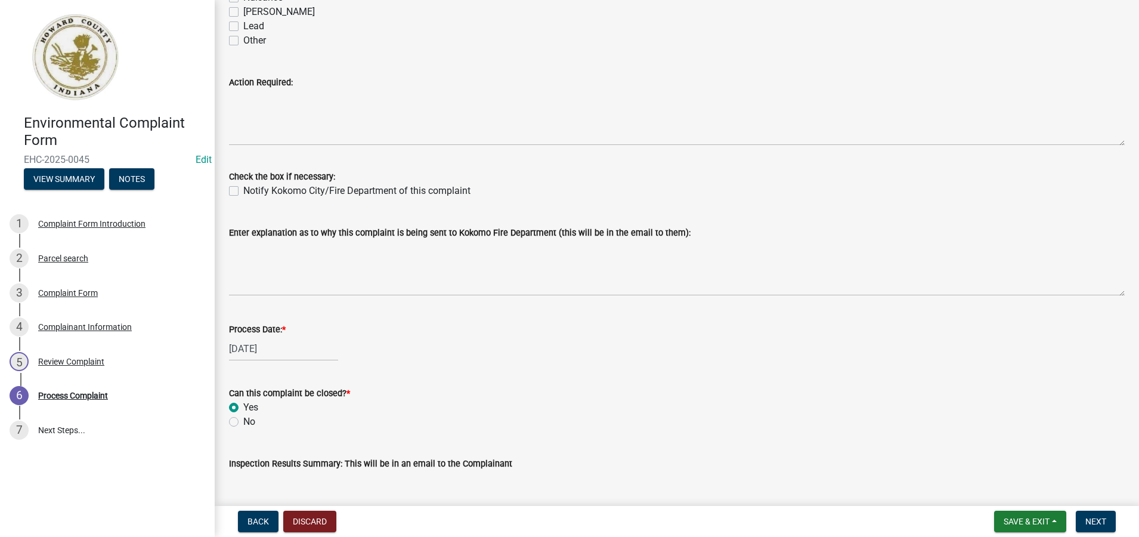
scroll to position [358, 0]
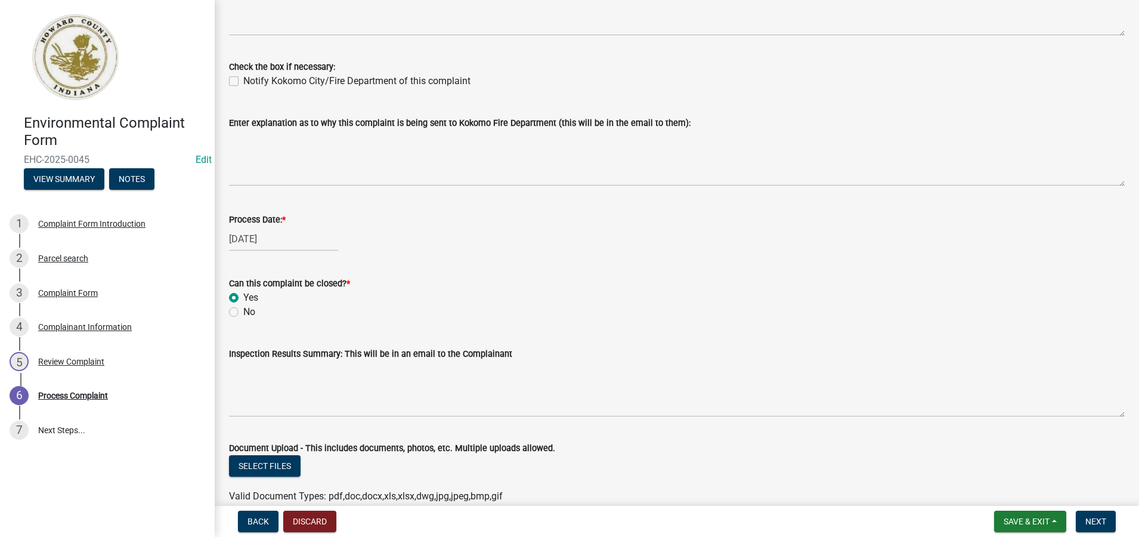
click at [243, 298] on label "Yes" at bounding box center [250, 297] width 15 height 14
click at [243, 298] on input "Yes" at bounding box center [247, 294] width 8 height 8
click at [368, 249] on div "[DATE]" at bounding box center [677, 239] width 896 height 24
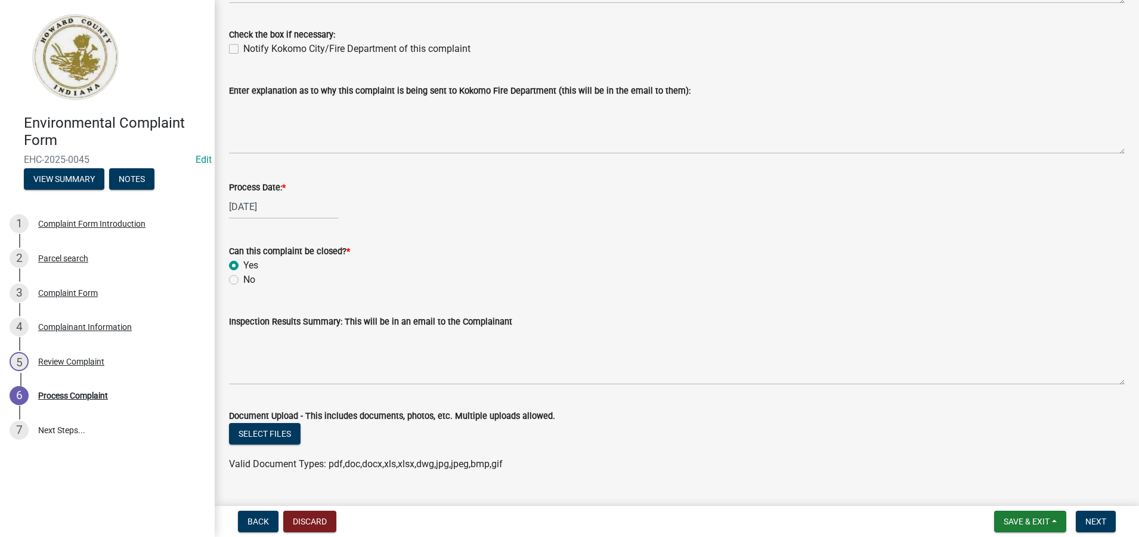
scroll to position [417, 0]
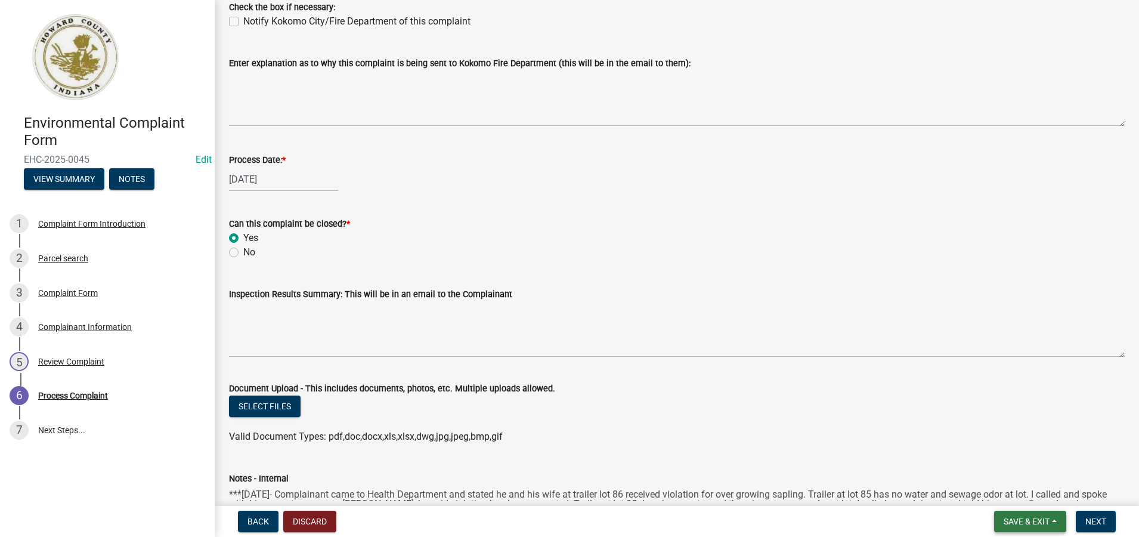
click at [1014, 525] on span "Save & Exit" at bounding box center [1026, 521] width 46 height 10
click at [993, 458] on button "Save" at bounding box center [1018, 461] width 95 height 29
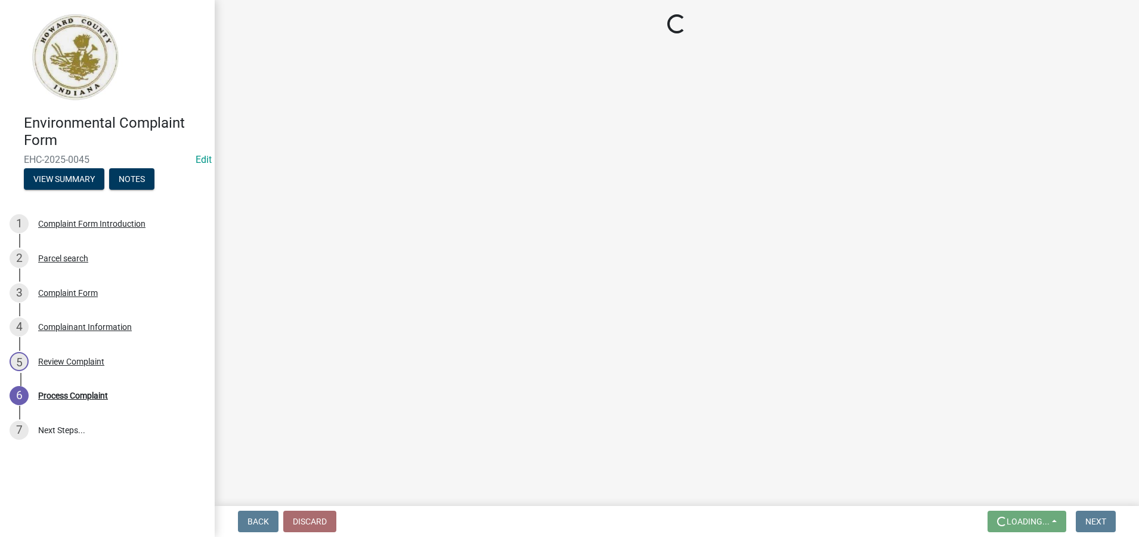
scroll to position [0, 0]
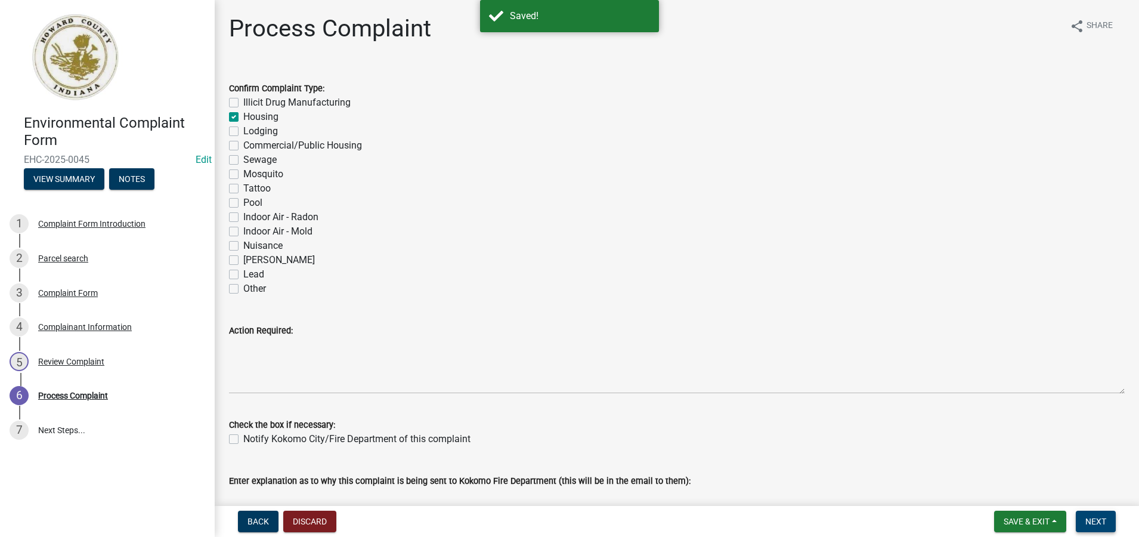
click at [1098, 523] on span "Next" at bounding box center [1095, 521] width 21 height 10
